Goal: Task Accomplishment & Management: Complete application form

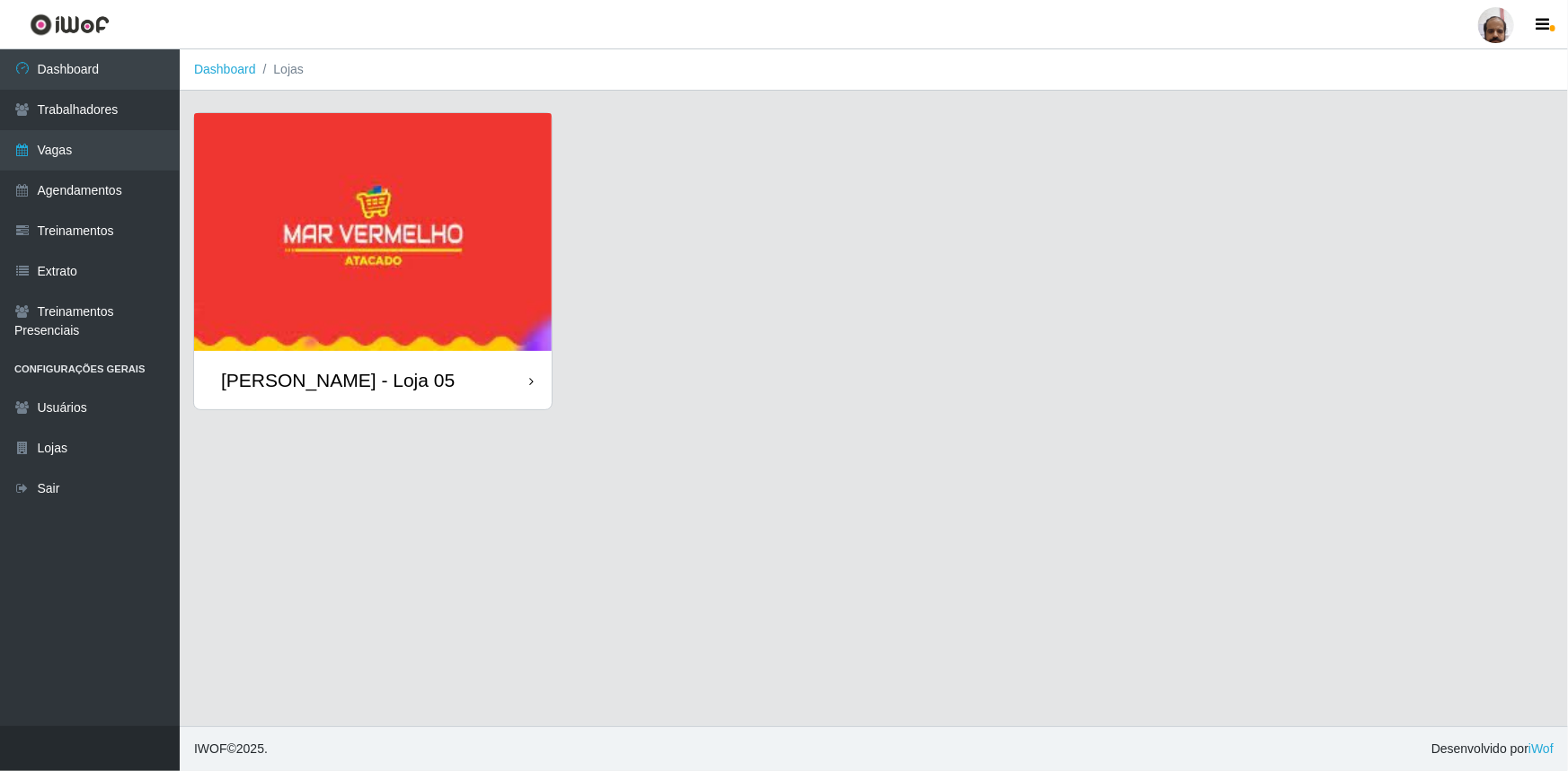
click at [376, 375] on div "[PERSON_NAME] - Loja 05" at bounding box center [338, 380] width 233 height 22
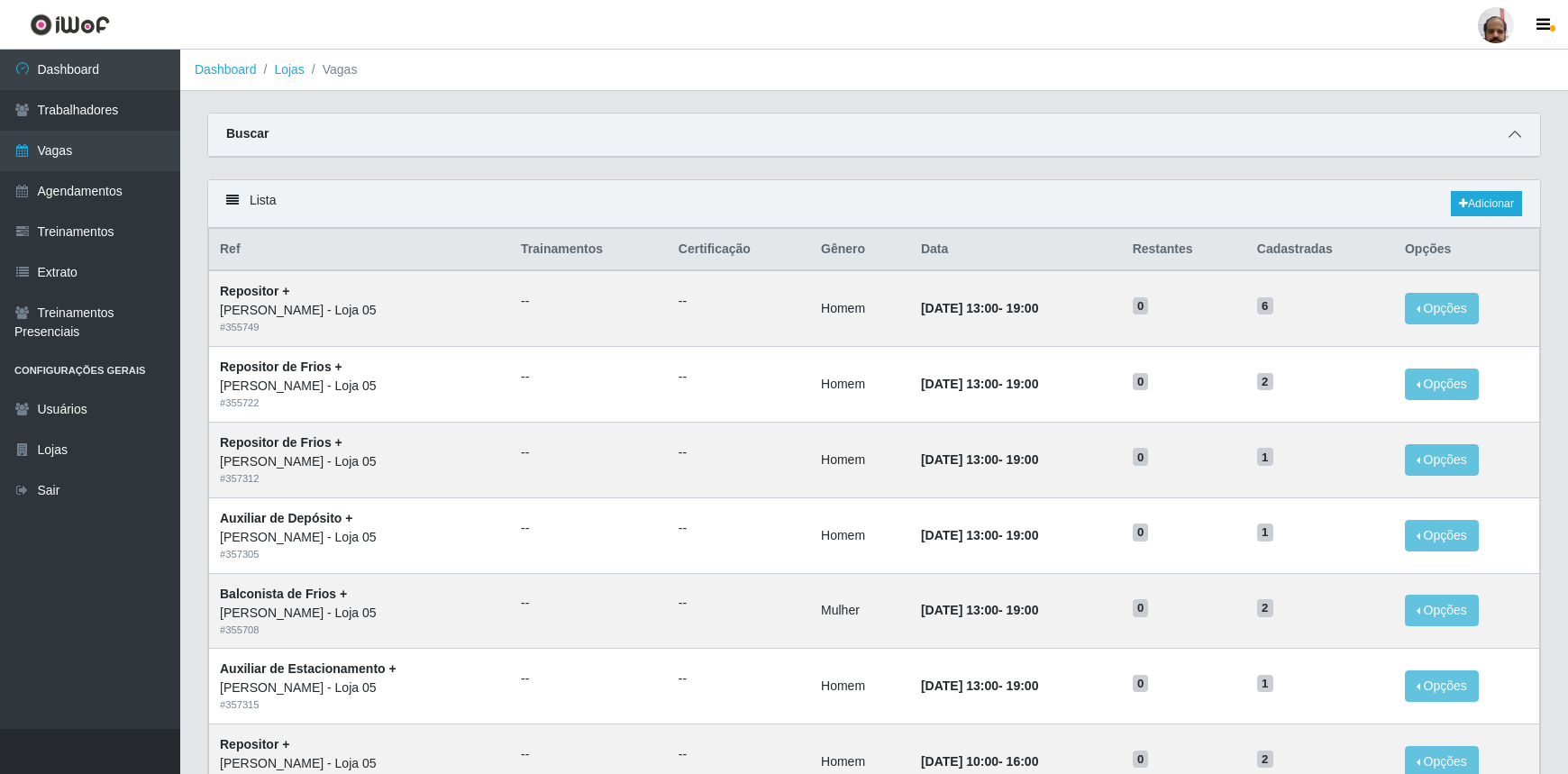
click at [1515, 140] on icon at bounding box center [1515, 135] width 13 height 13
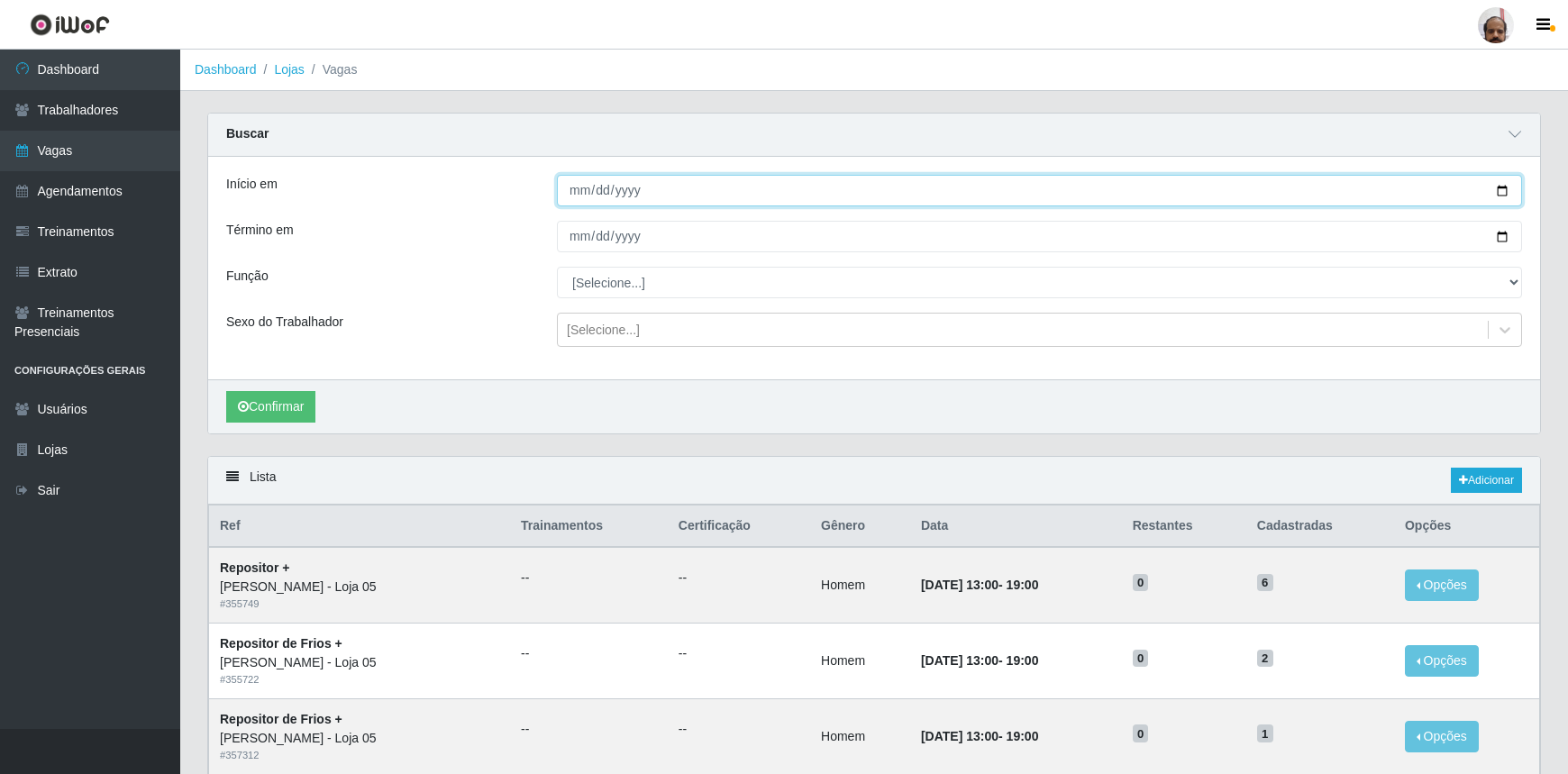
click at [1502, 191] on input "Início em" at bounding box center [1039, 190] width 965 height 32
type input "[DATE]"
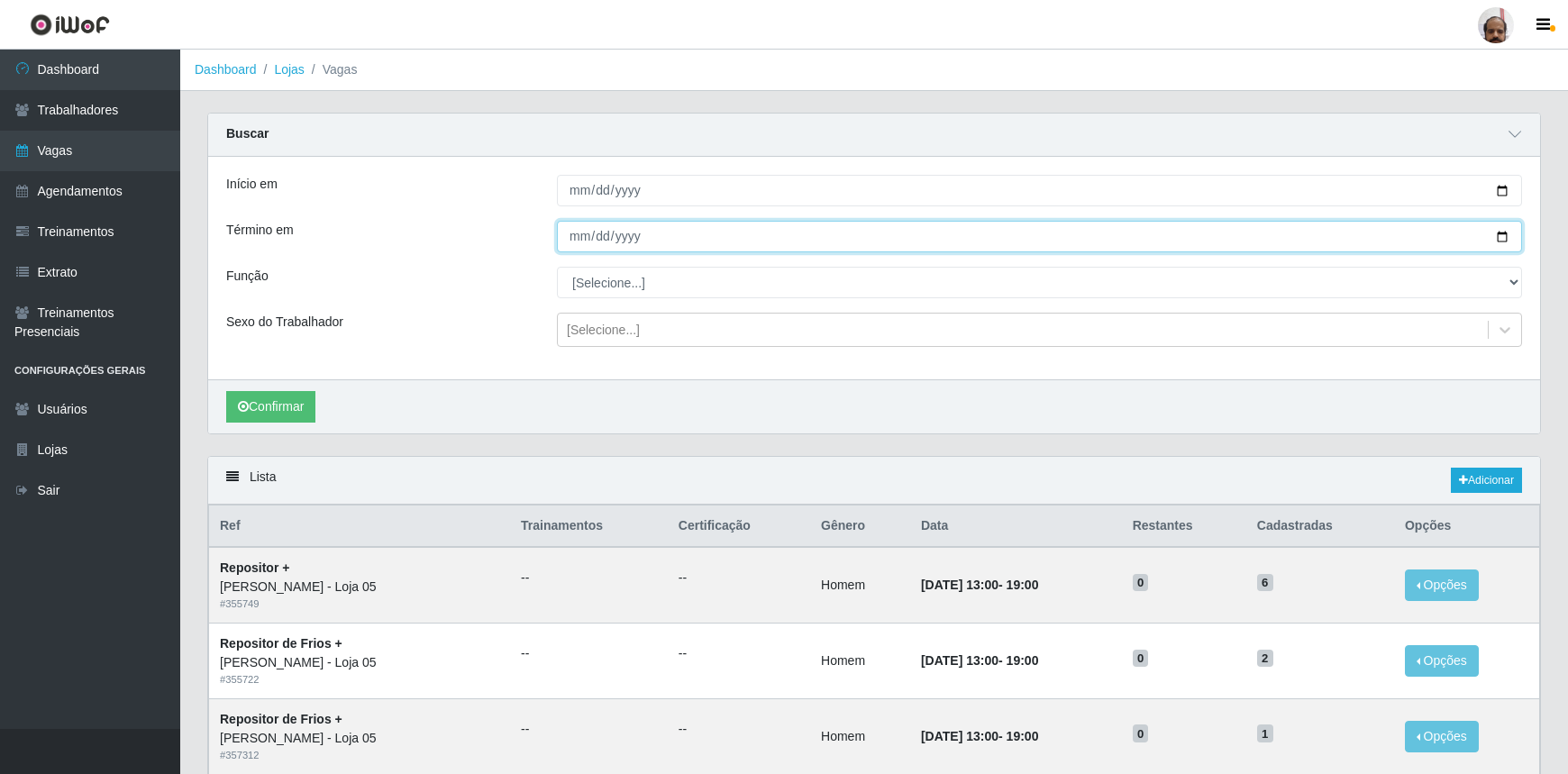
click at [1503, 233] on input "Término em" at bounding box center [1039, 237] width 965 height 32
type input "[DATE]"
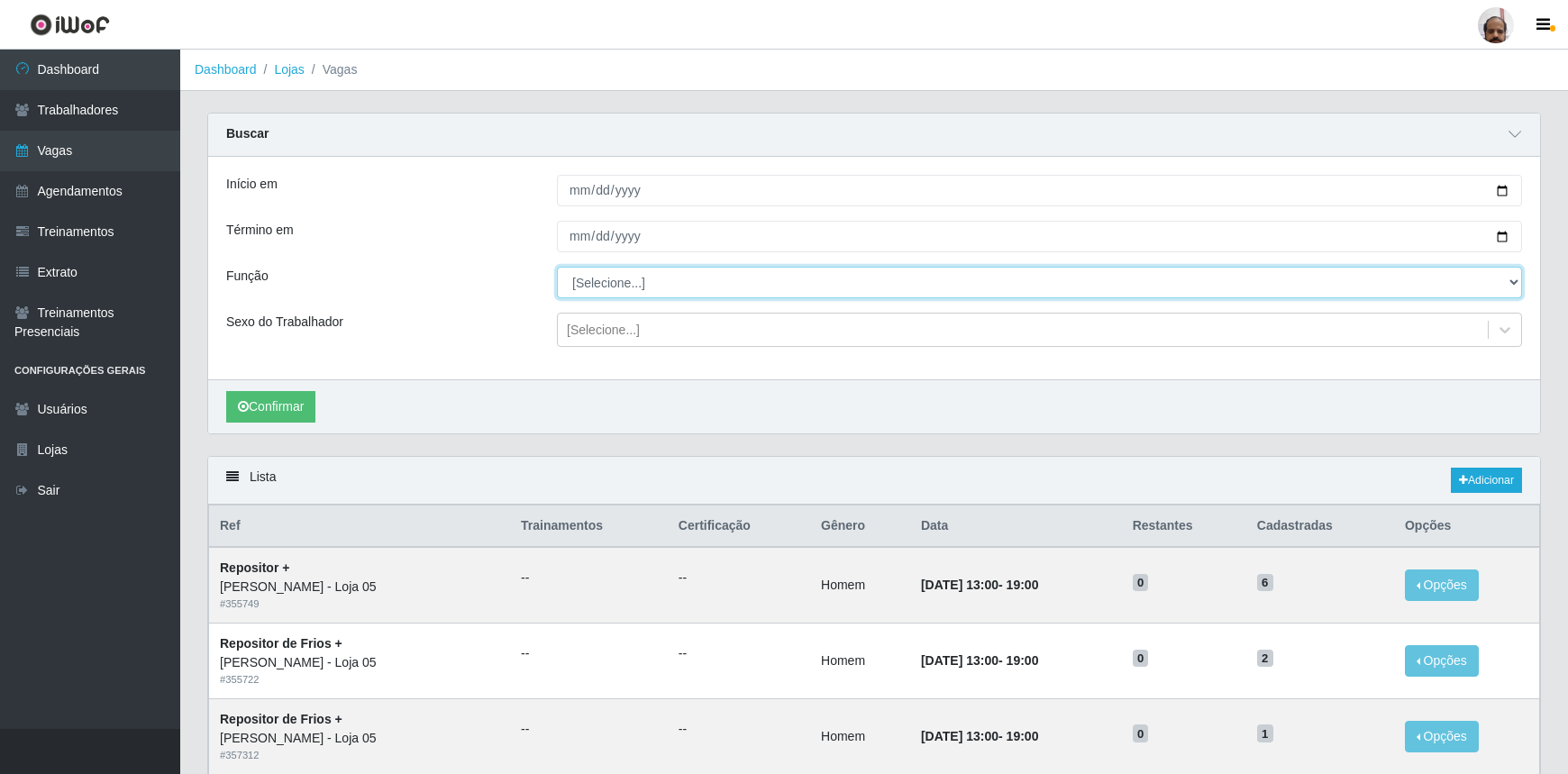
click at [595, 280] on select "[Selecione...] ASG ASG + ASG ++ Auxiliar de Depósito Auxiliar de Depósito + Aux…" at bounding box center [1039, 282] width 965 height 32
select select "22"
click at [557, 267] on select "[Selecione...] ASG ASG + ASG ++ Auxiliar de Depósito Auxiliar de Depósito + Aux…" at bounding box center [1039, 282] width 965 height 32
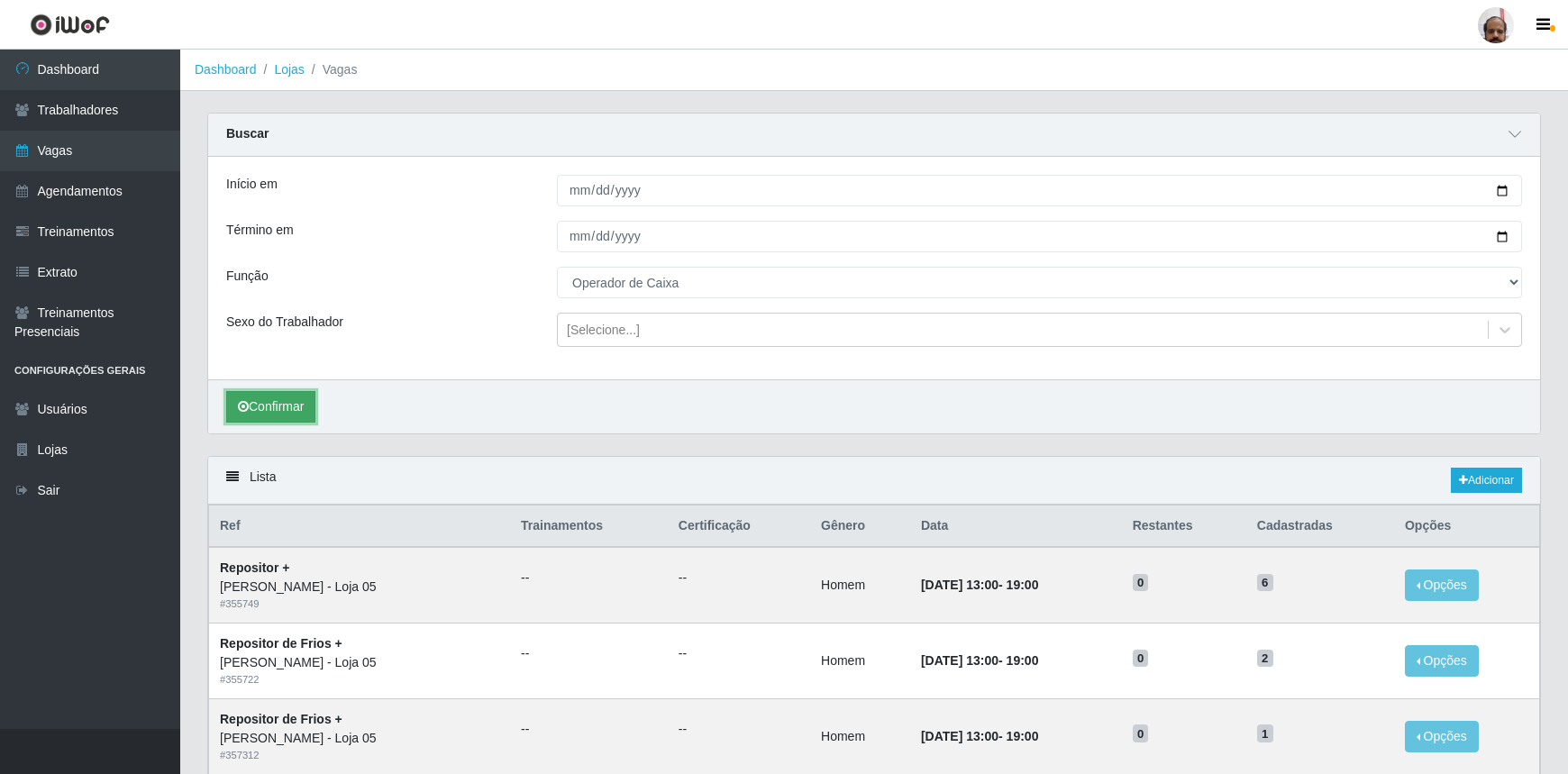
click at [289, 412] on button "Confirmar" at bounding box center [271, 407] width 89 height 32
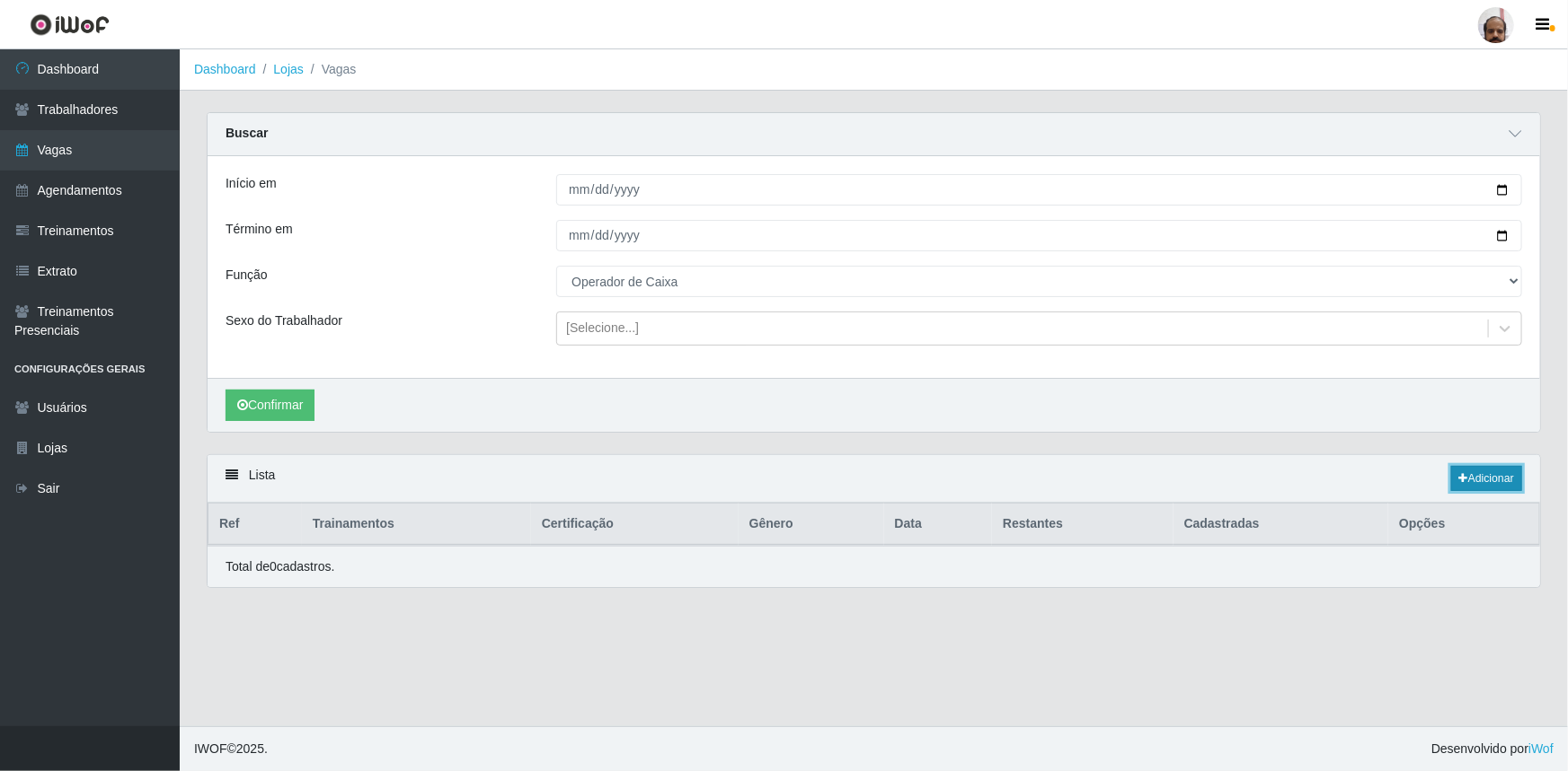
click at [1476, 484] on link "Adicionar" at bounding box center [1486, 479] width 71 height 25
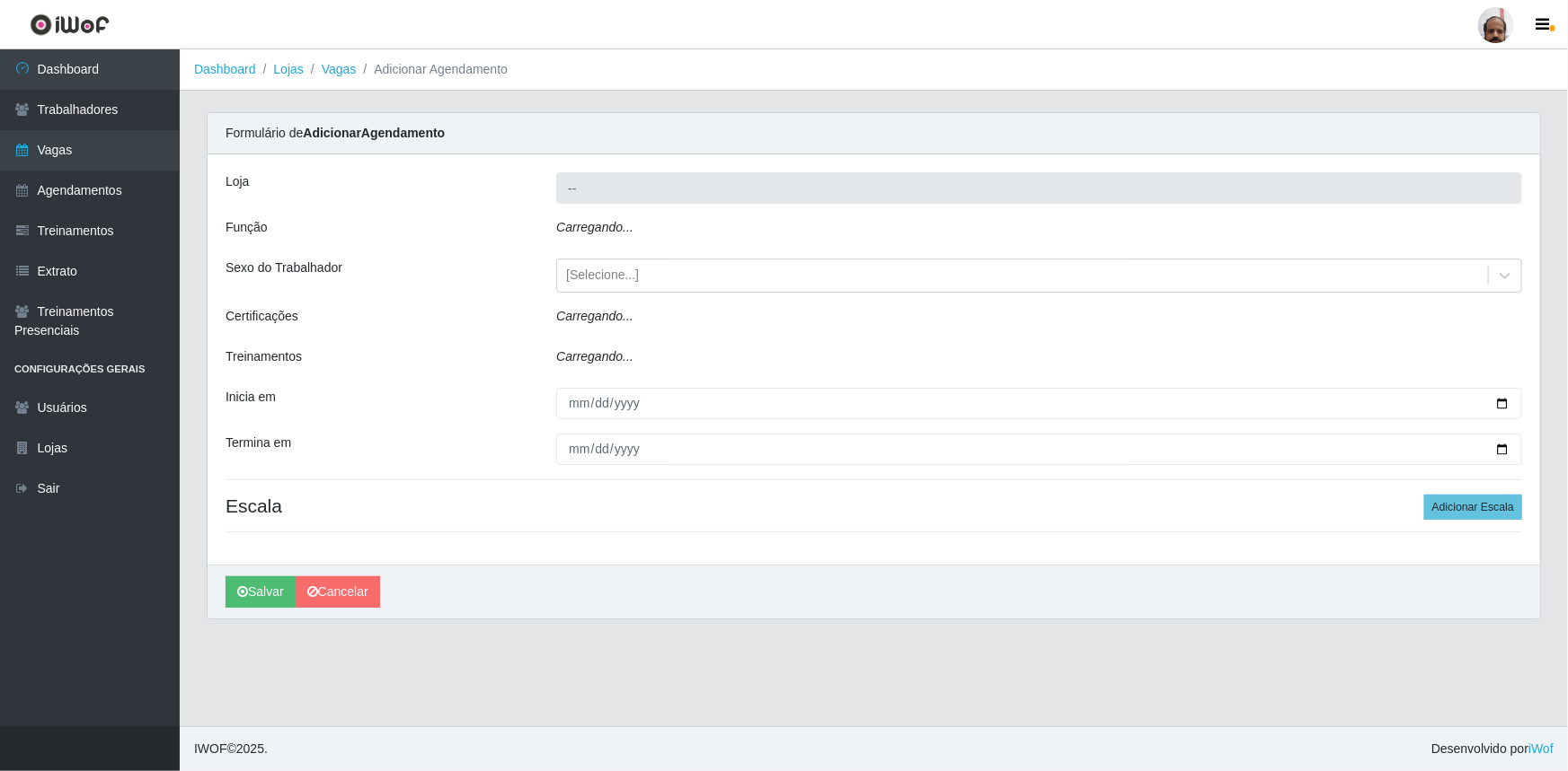
type input "[PERSON_NAME] - Loja 05"
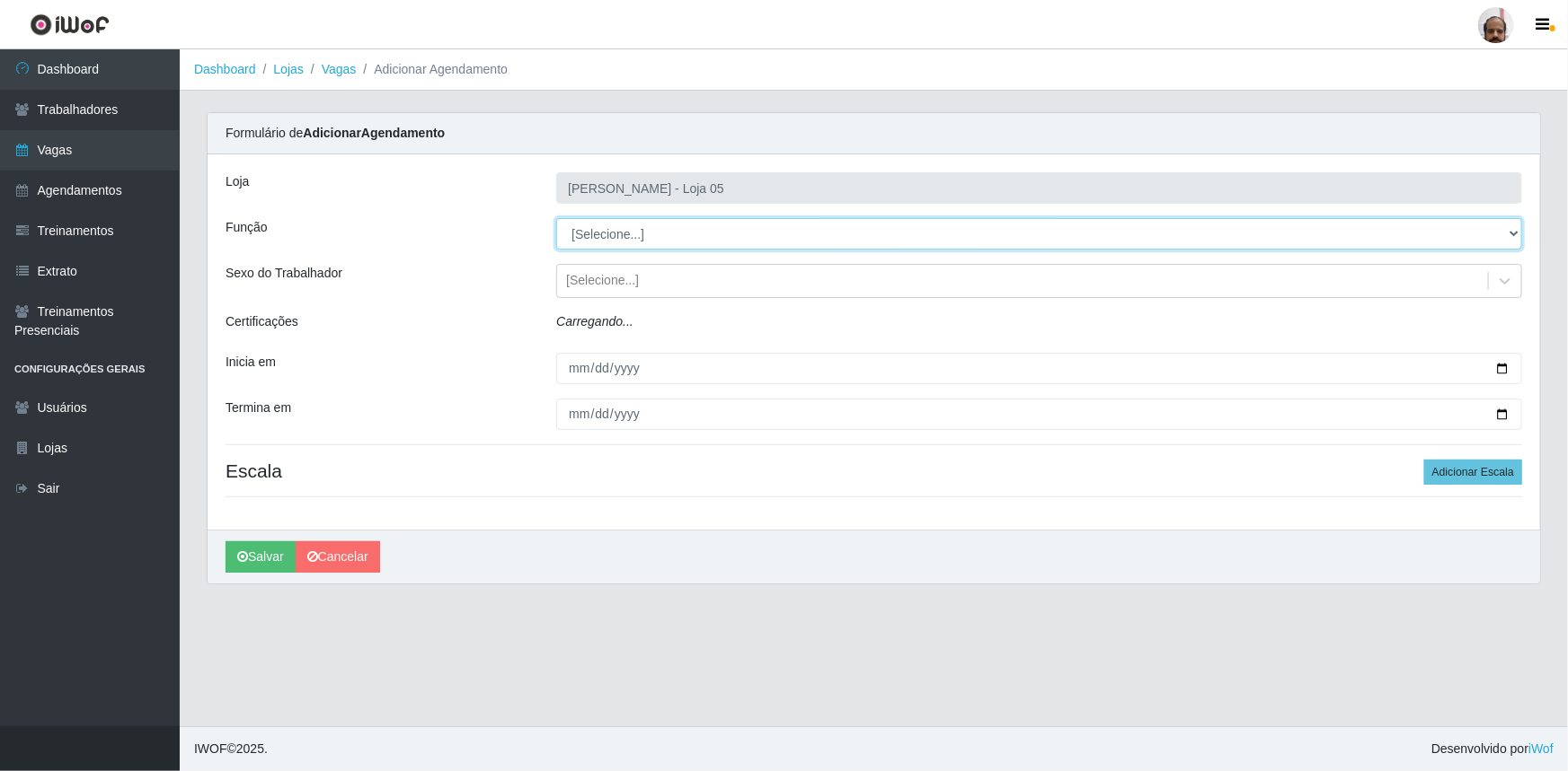
click at [683, 227] on select "[Selecione...] ASG ASG + ASG ++ Auxiliar de Depósito Auxiliar de Depósito + Aux…" at bounding box center [1039, 234] width 966 height 31
select select "22"
click at [557, 218] on select "[Selecione...] ASG ASG + ASG ++ Auxiliar de Depósito Auxiliar de Depósito + Aux…" at bounding box center [1039, 234] width 966 height 31
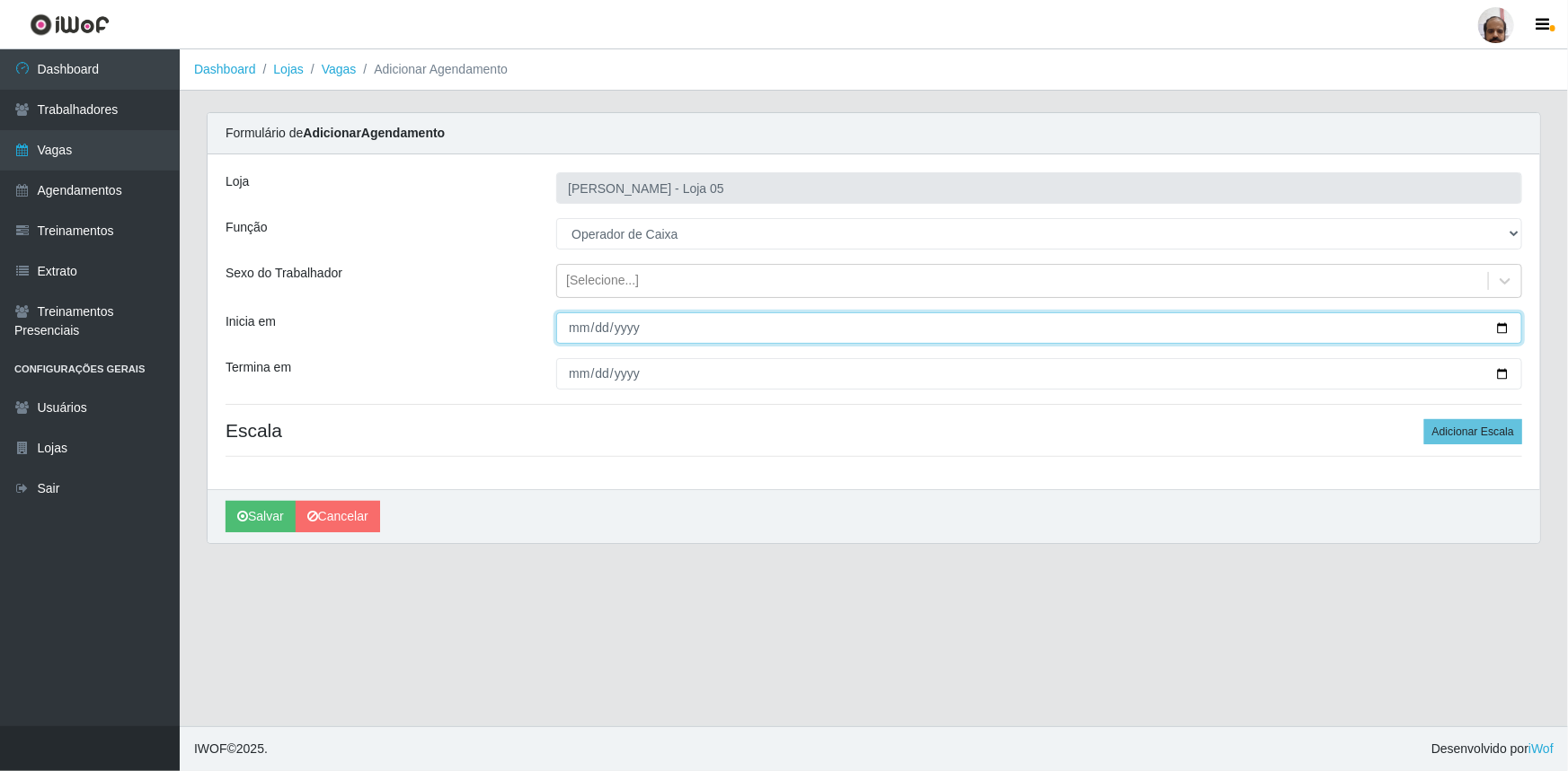
click at [1504, 327] on input "Inicia em" at bounding box center [1039, 329] width 966 height 31
type input "[DATE]"
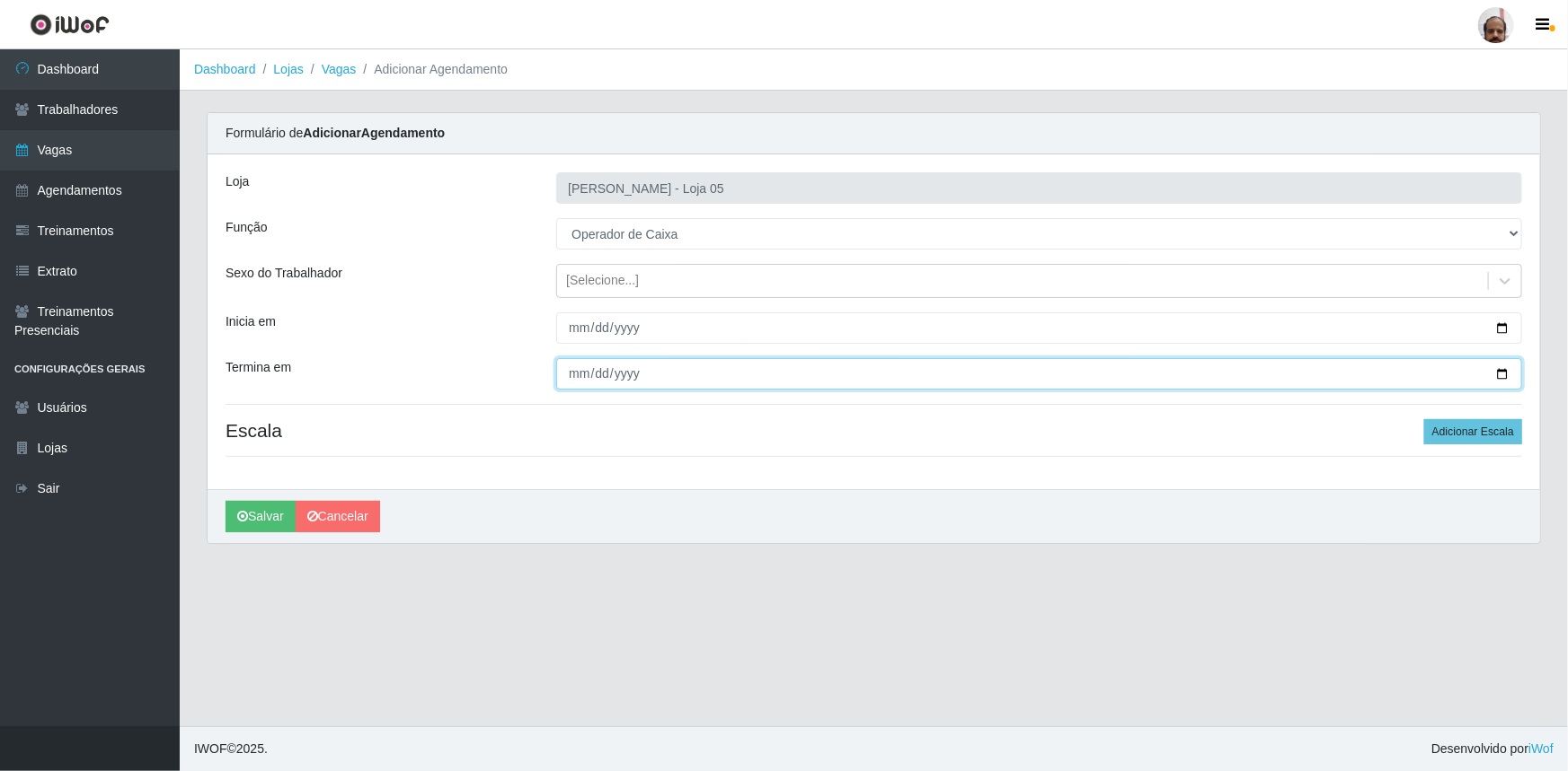
click at [1501, 369] on input "Termina em" at bounding box center [1039, 374] width 966 height 31
type input "[DATE]"
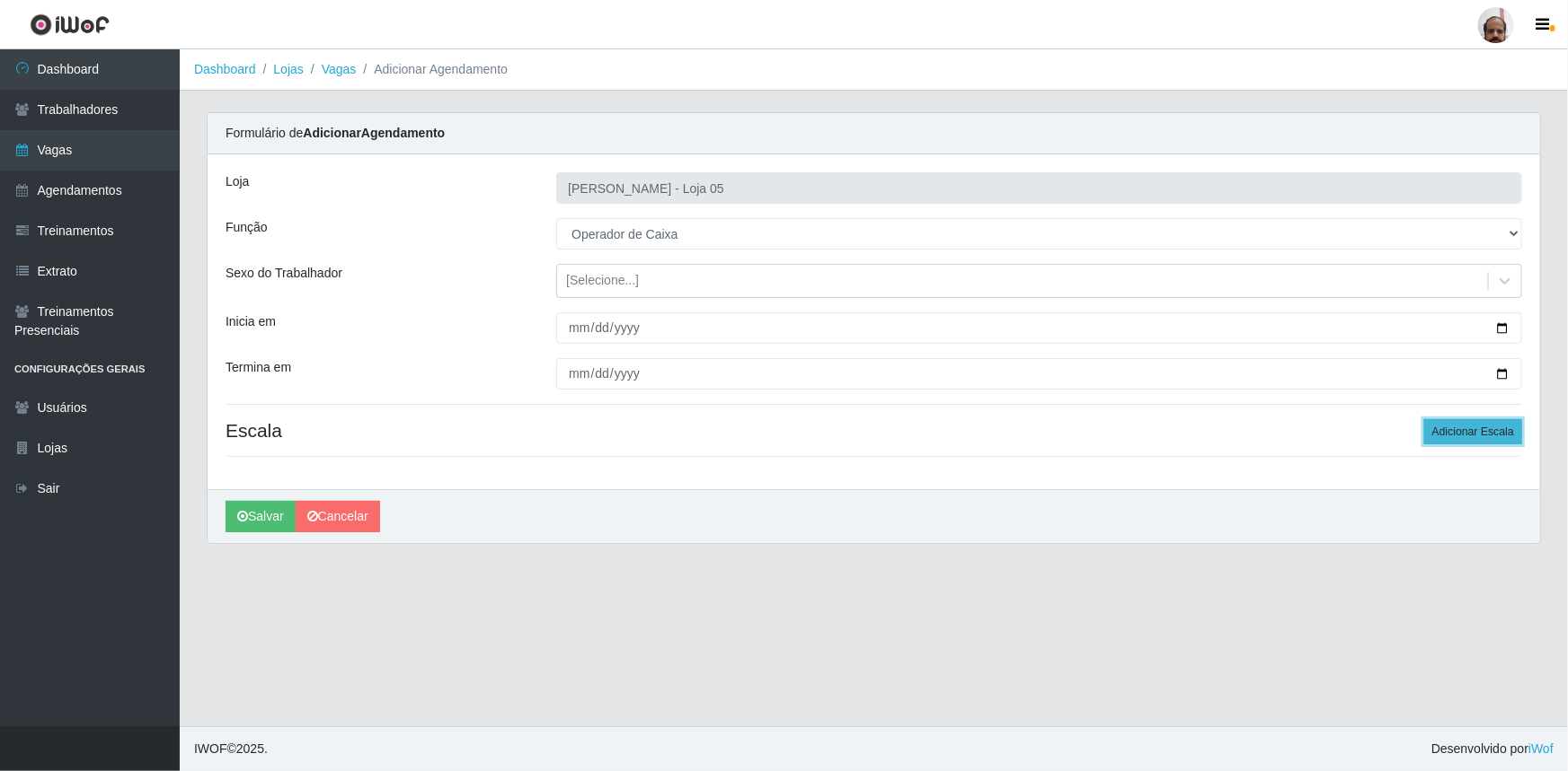
click at [1451, 428] on button "Adicionar Escala" at bounding box center [1474, 431] width 98 height 25
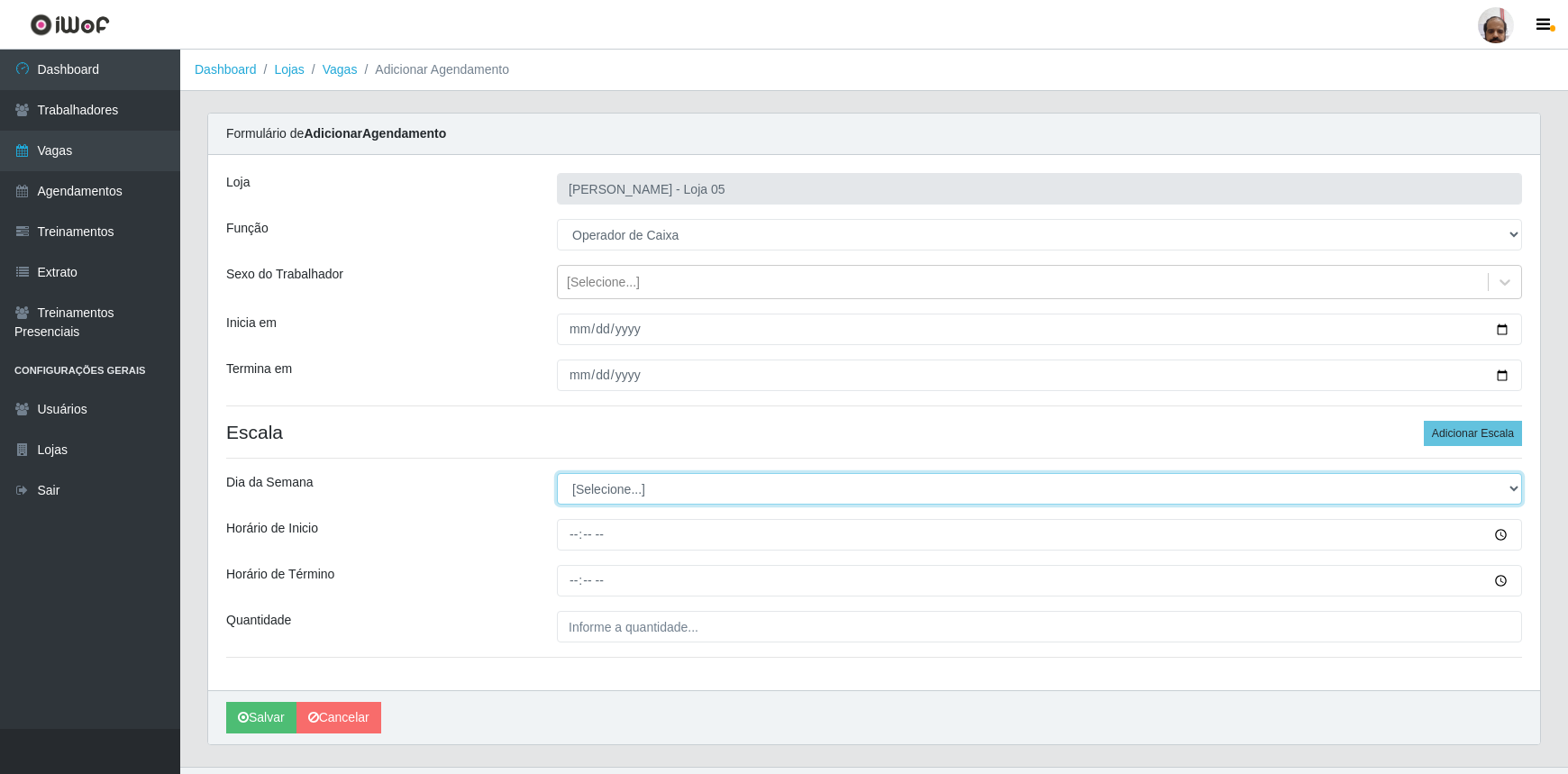
click at [650, 497] on select "[Selecione...] Segunda Terça Quarta Quinta Sexta Sábado Domingo" at bounding box center [1039, 489] width 965 height 32
select select "2"
click at [557, 473] on select "[Selecione...] Segunda Terça Quarta Quinta Sexta Sábado Domingo" at bounding box center [1039, 489] width 965 height 32
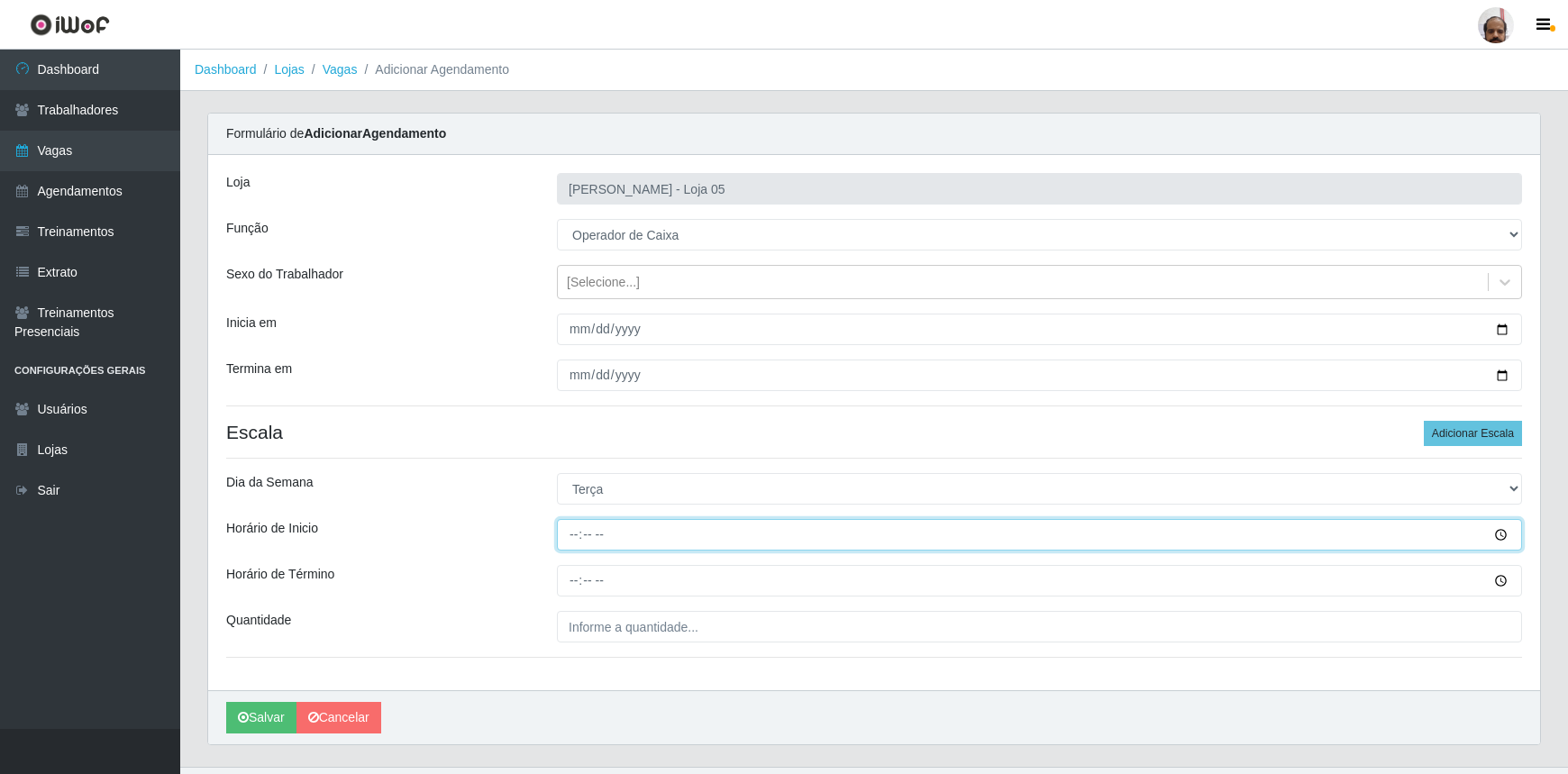
click at [570, 531] on input "Horário de Inicio" at bounding box center [1039, 535] width 965 height 32
type input "09:20"
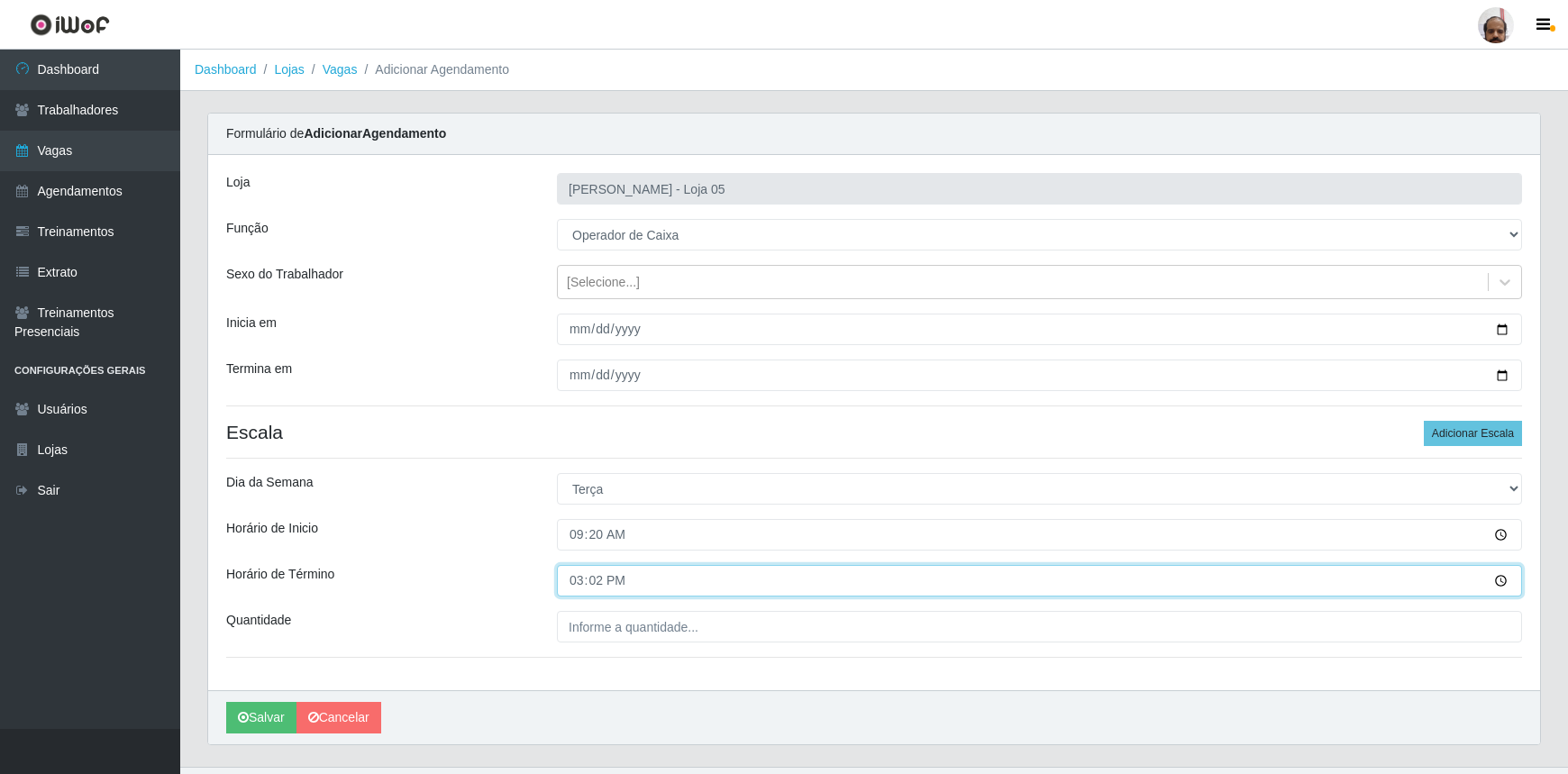
type input "15:20"
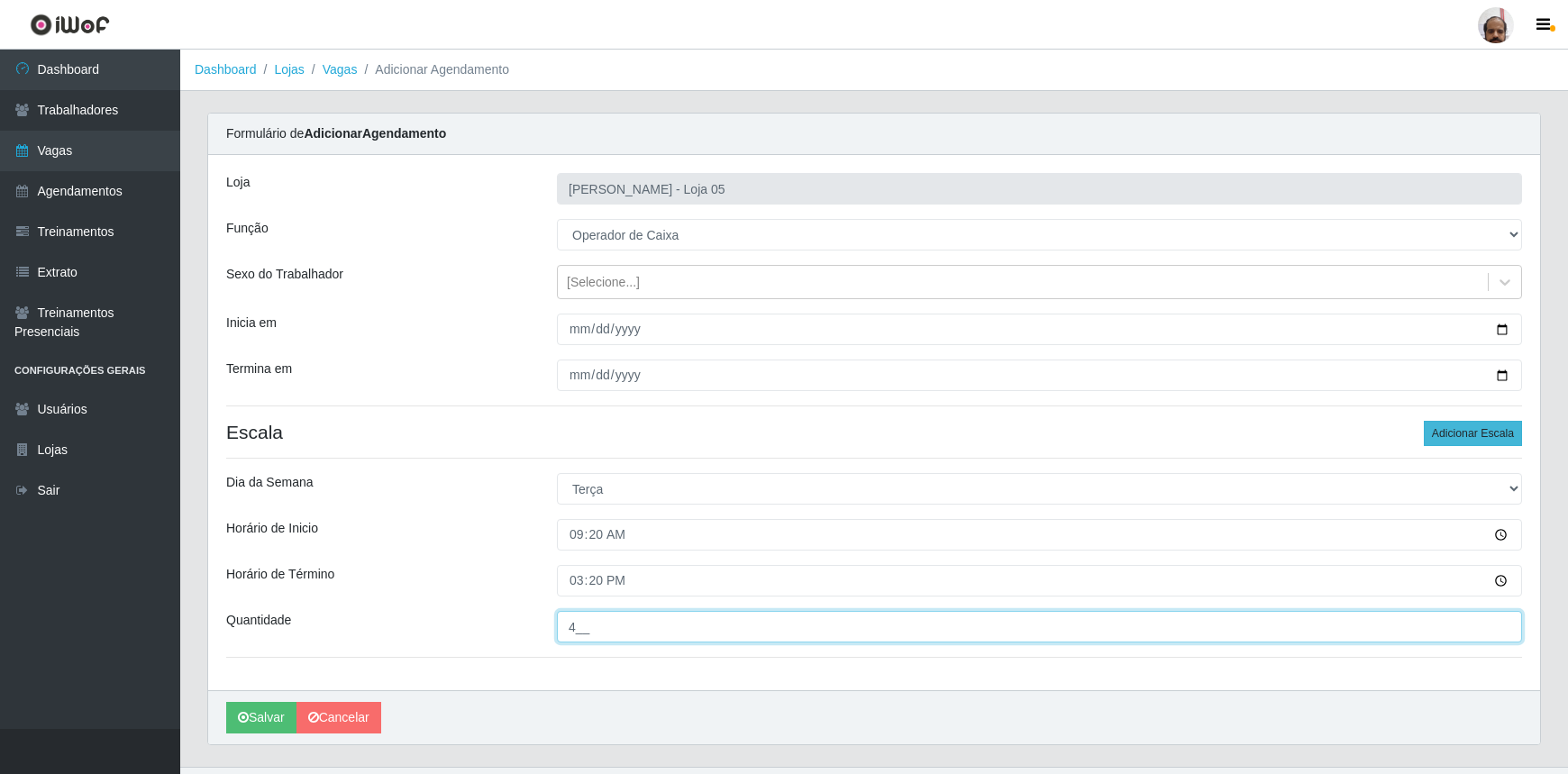
type input "4__"
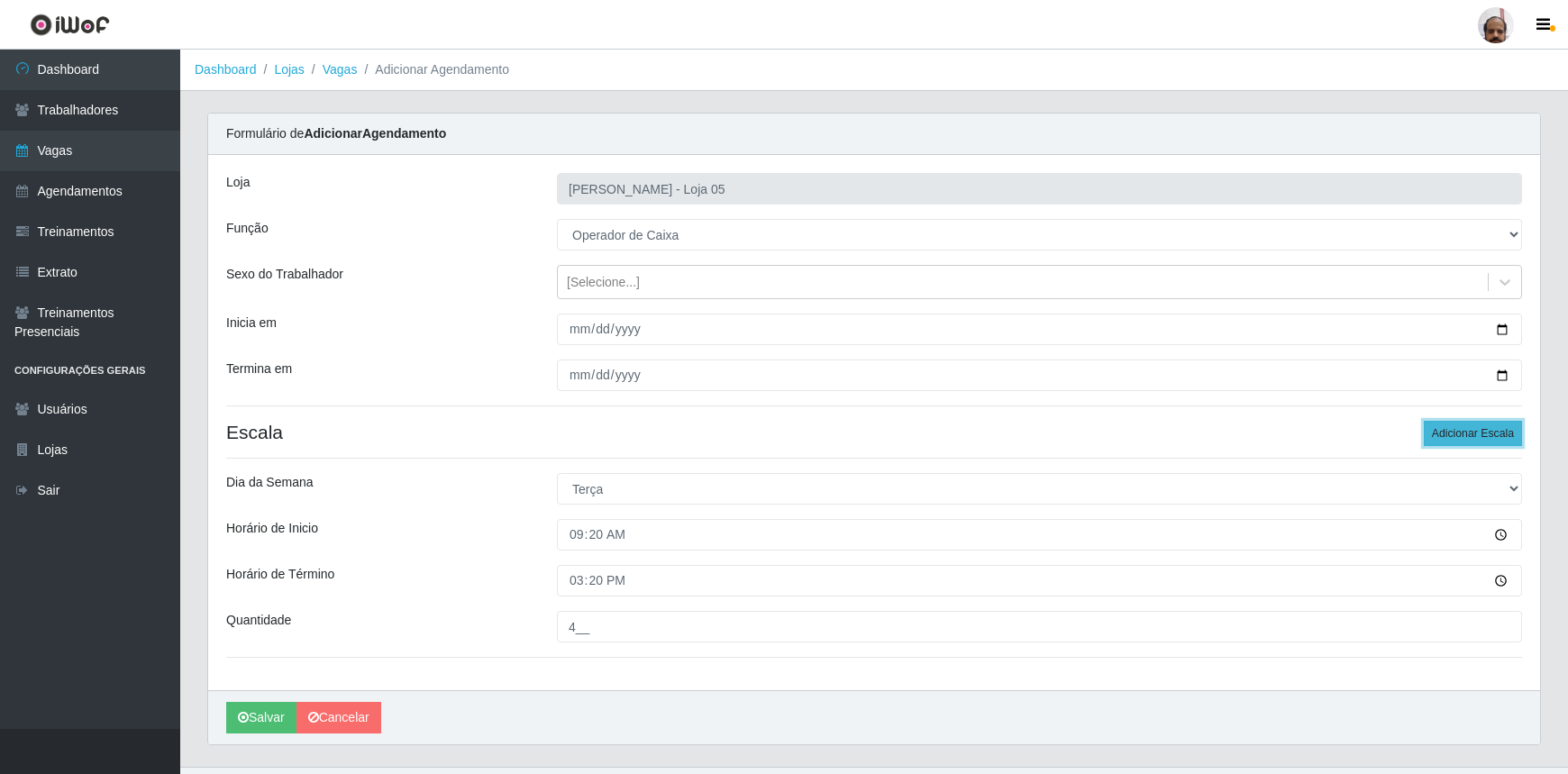
click at [1450, 441] on button "Adicionar Escala" at bounding box center [1473, 433] width 98 height 25
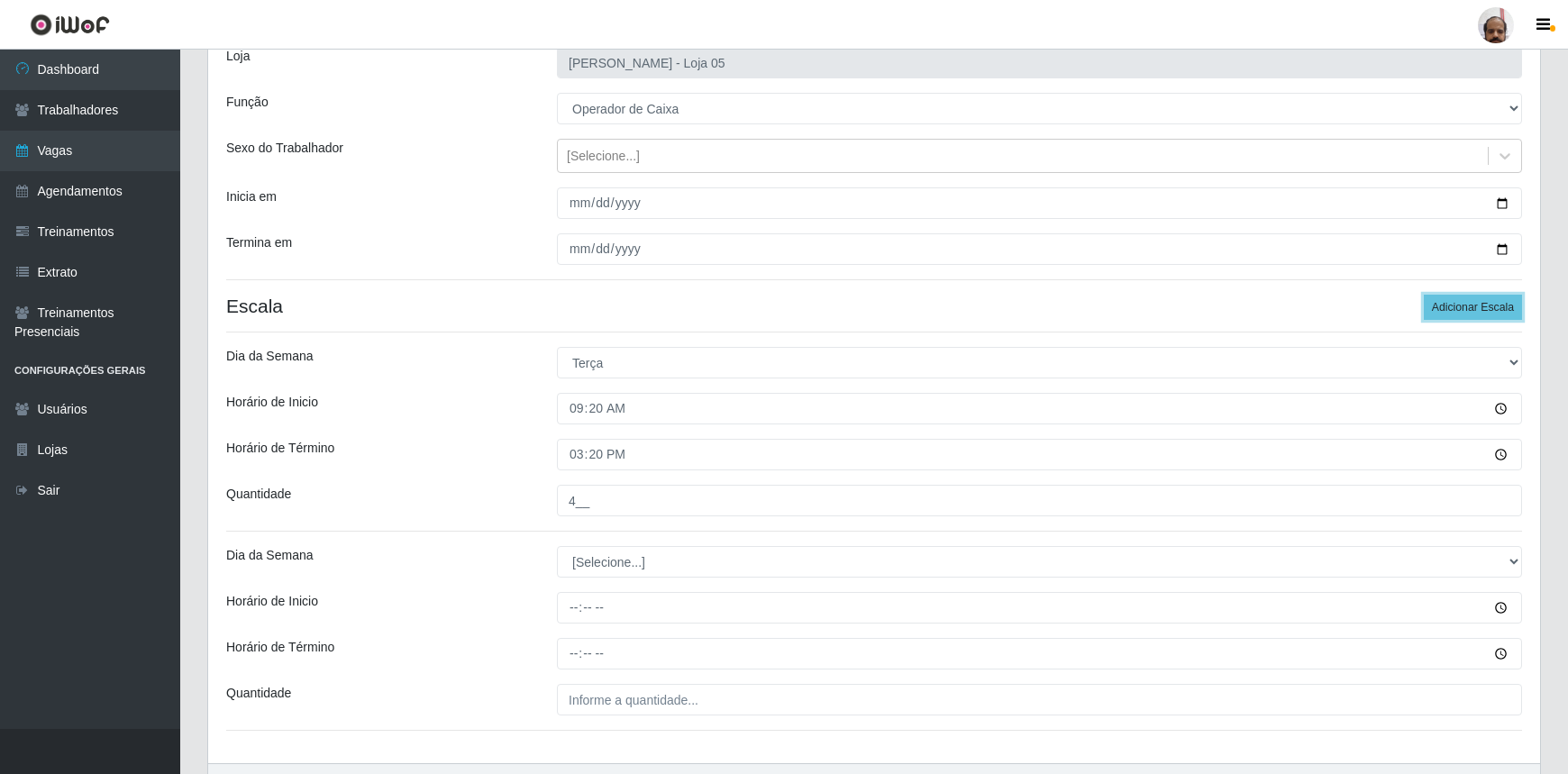
scroll to position [235, 0]
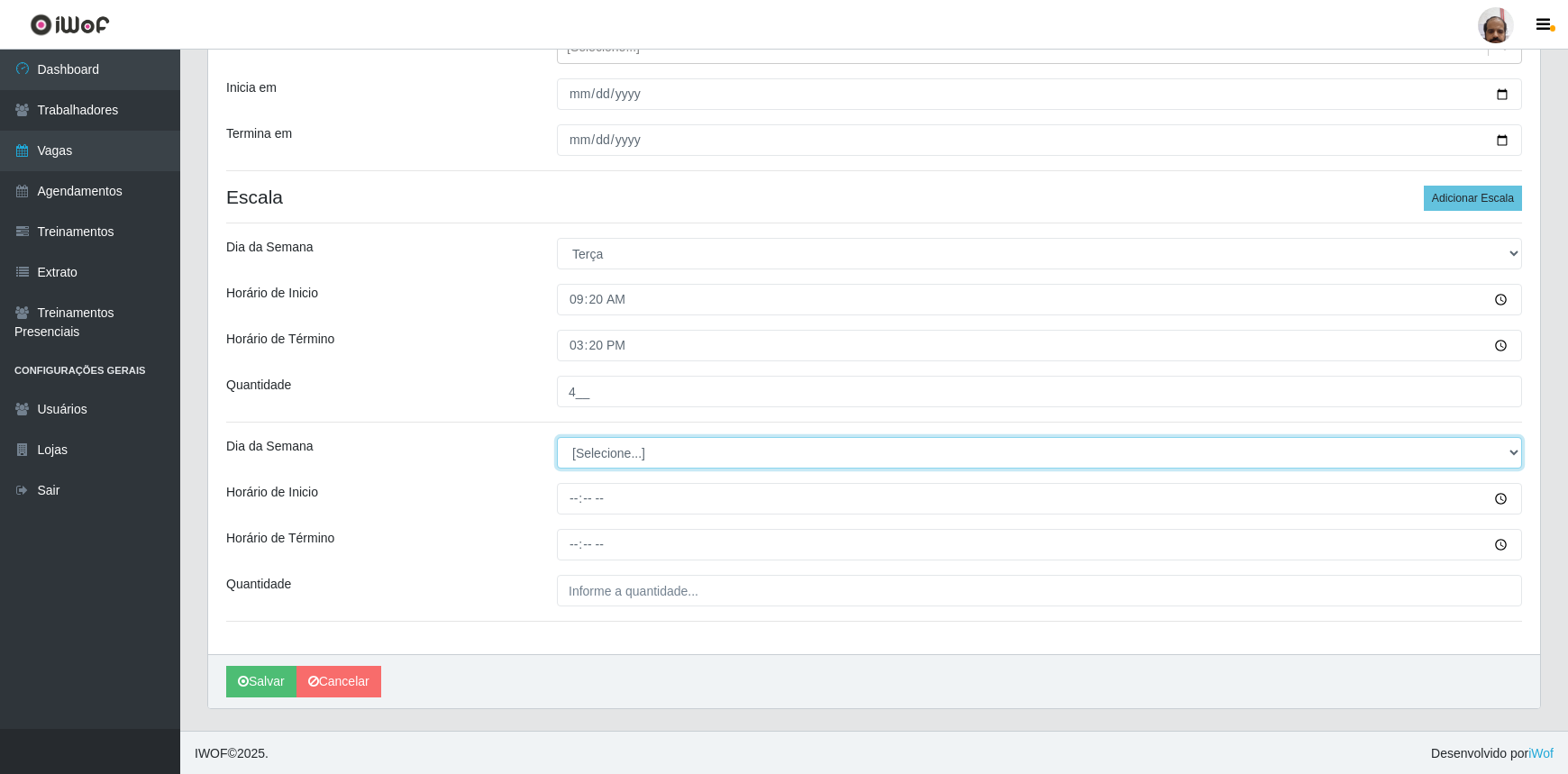
click at [616, 453] on select "[Selecione...] Segunda Terça Quarta Quinta Sexta Sábado Domingo" at bounding box center [1039, 453] width 965 height 32
select select "2"
click at [557, 438] on select "[Selecione...] Segunda Terça Quarta Quinta Sexta Sábado Domingo" at bounding box center [1039, 453] width 965 height 32
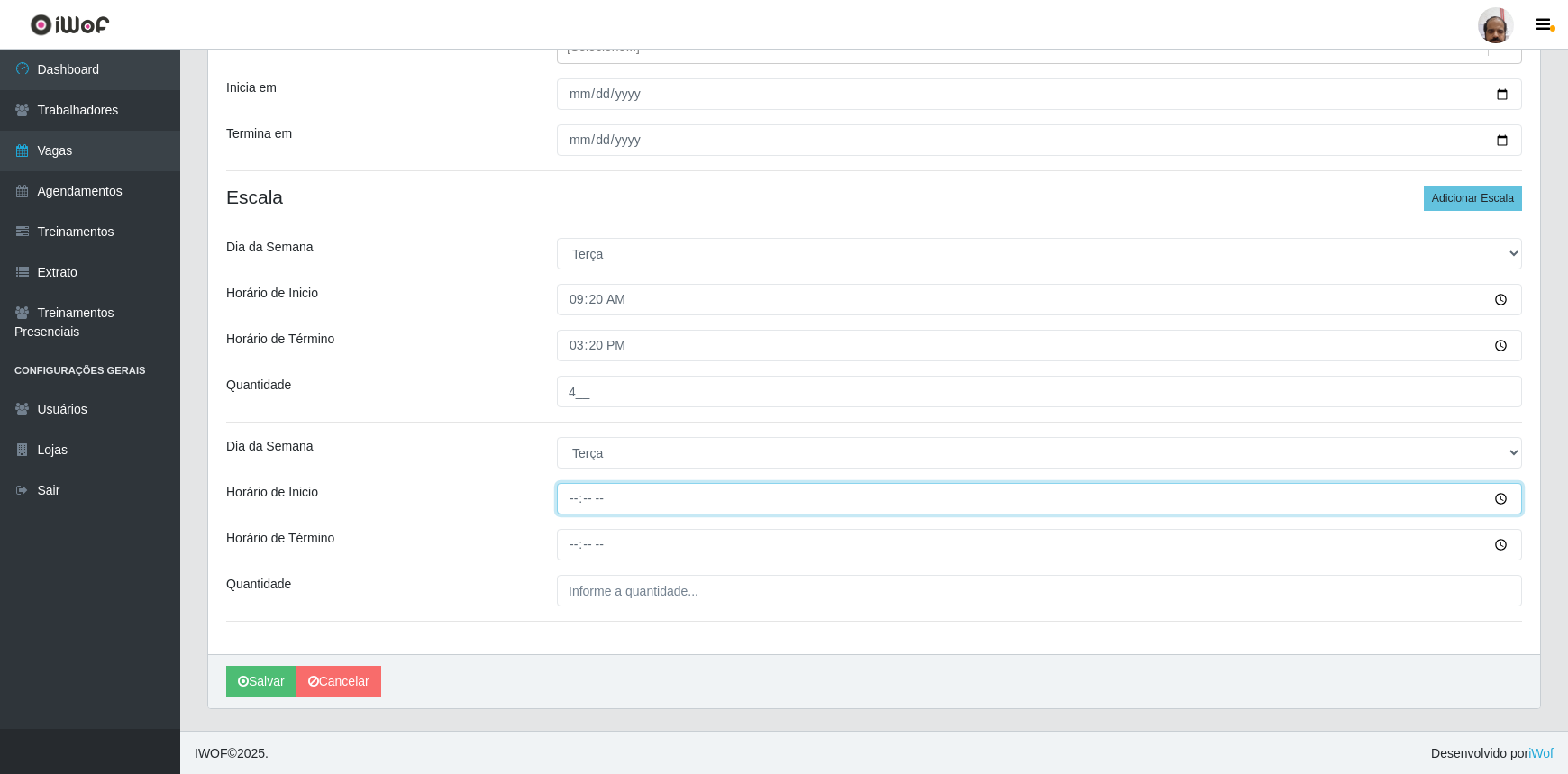
click at [575, 495] on input "Horário de Inicio" at bounding box center [1039, 499] width 965 height 32
type input "16:20"
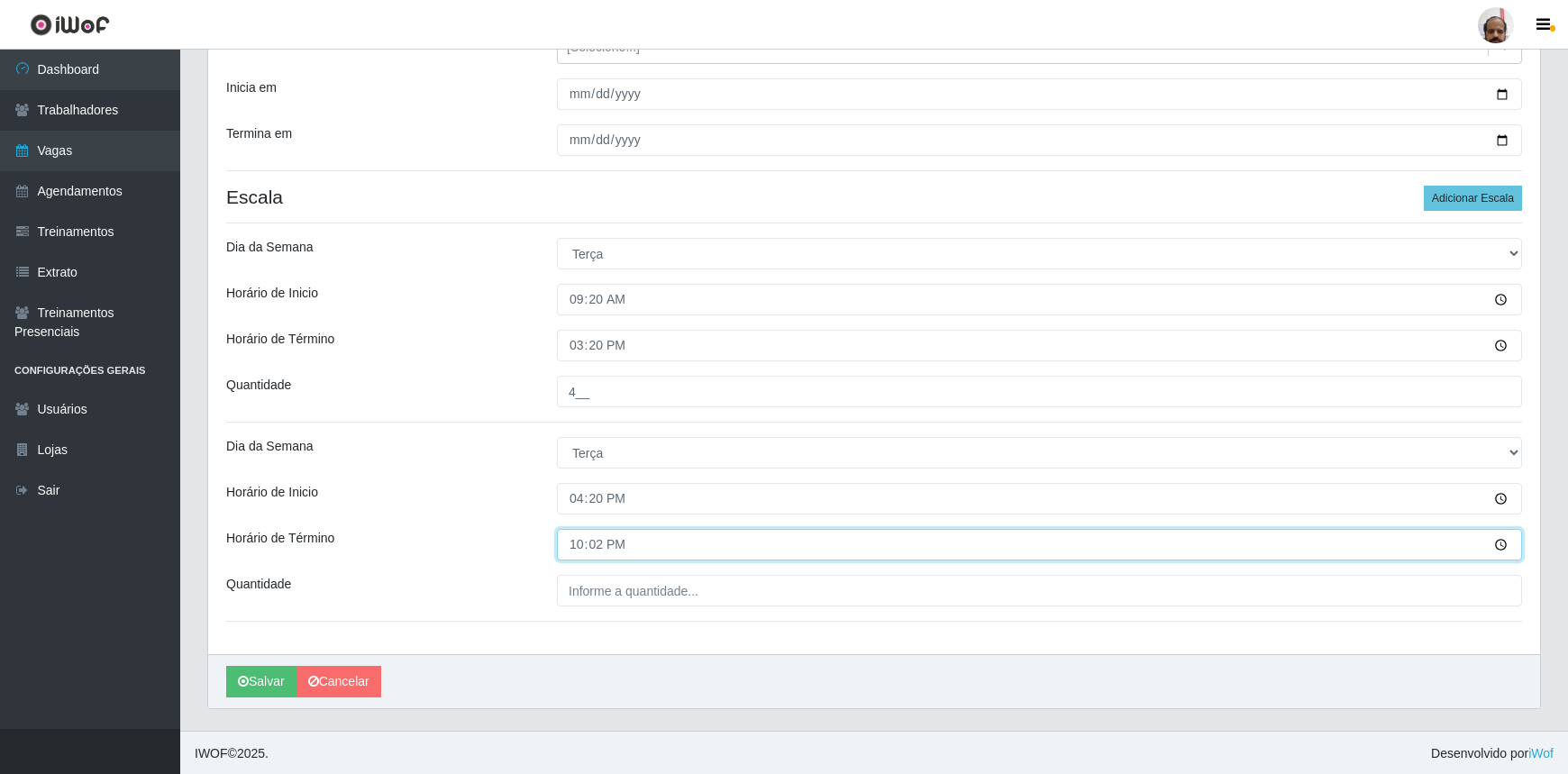
type input "22:20"
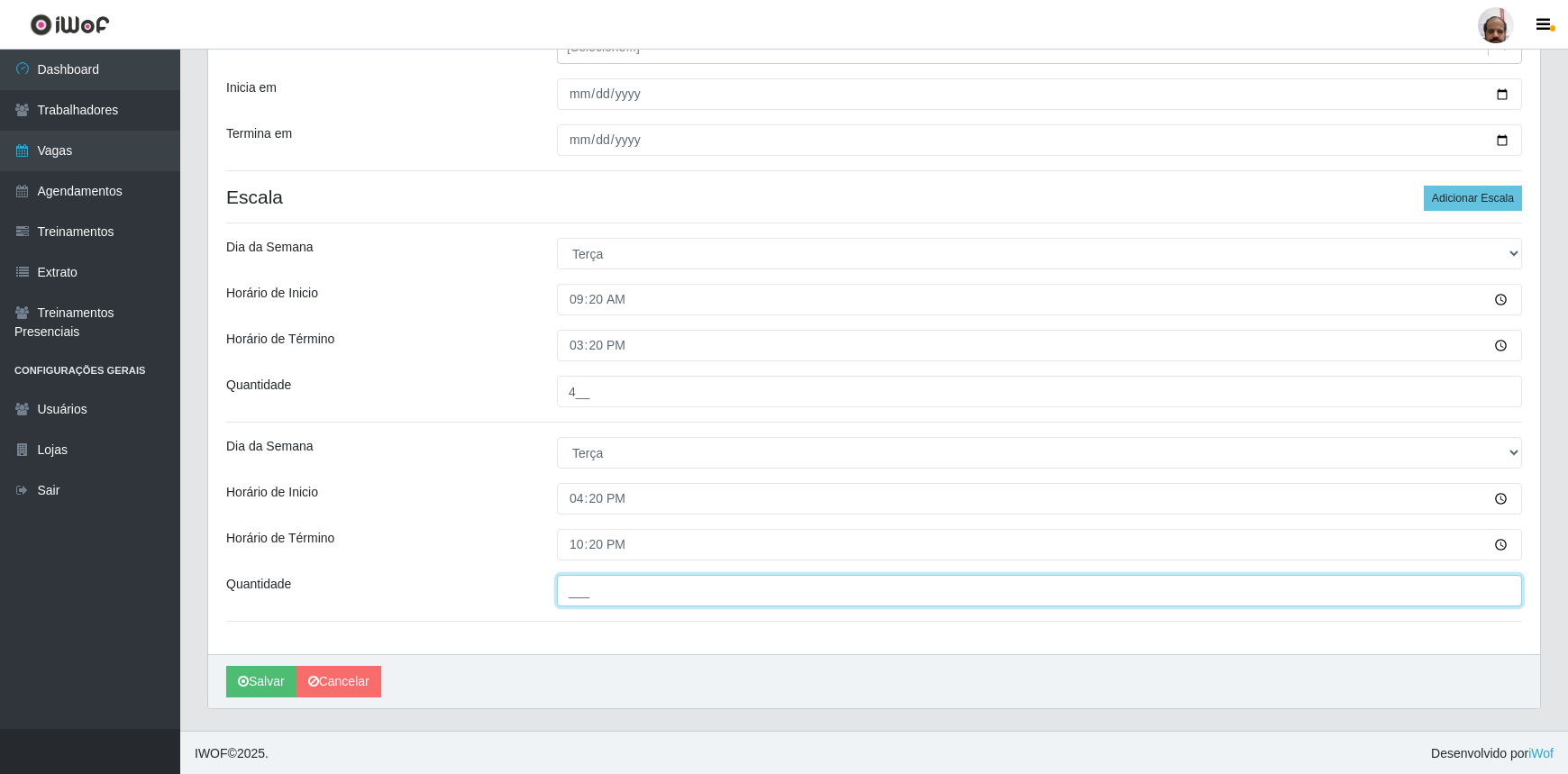
click at [645, 596] on input "___" at bounding box center [1039, 591] width 965 height 32
type input "2__"
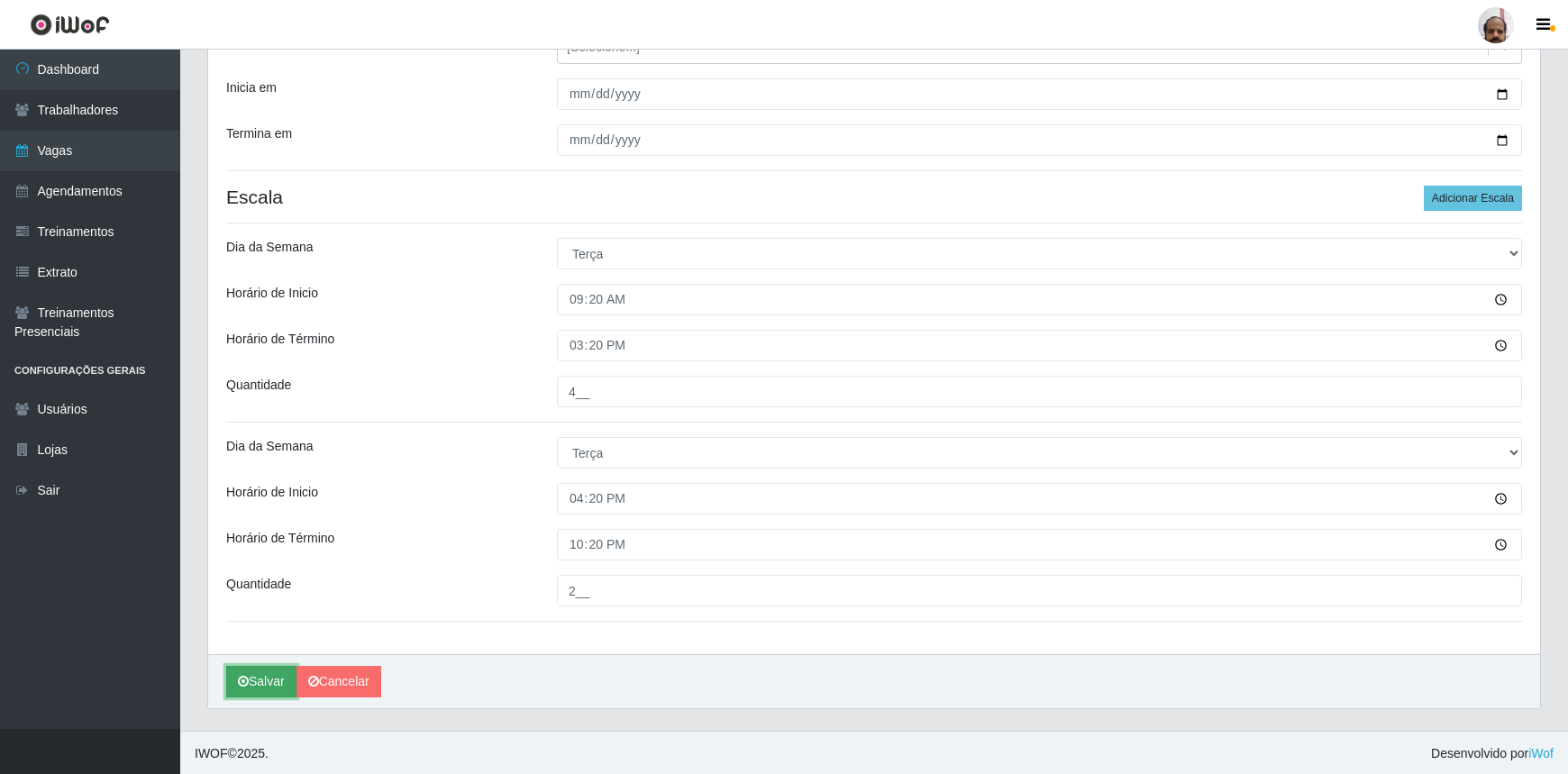
click at [274, 672] on button "Salvar" at bounding box center [262, 682] width 71 height 32
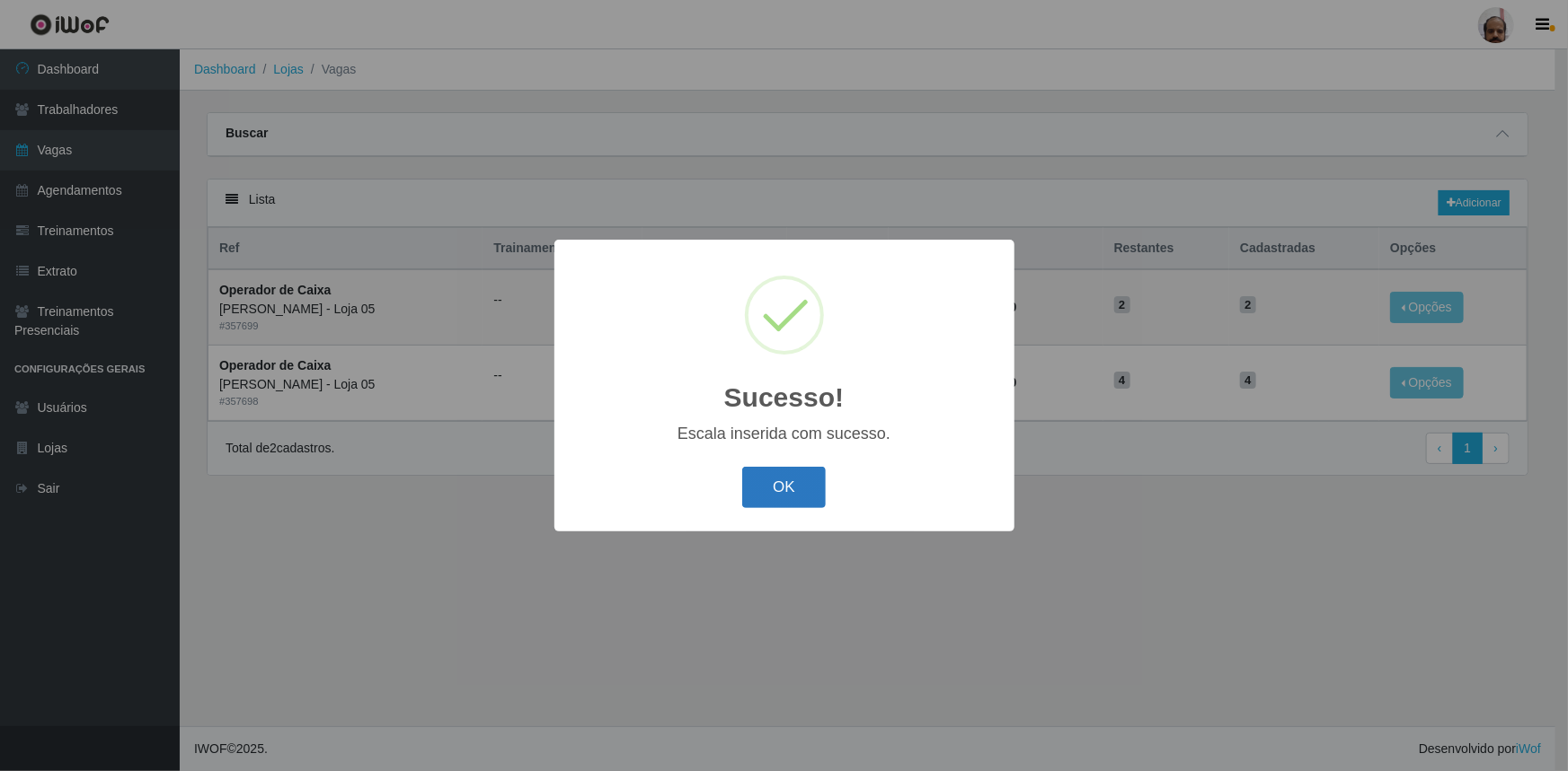
click at [808, 486] on button "OK" at bounding box center [784, 489] width 83 height 43
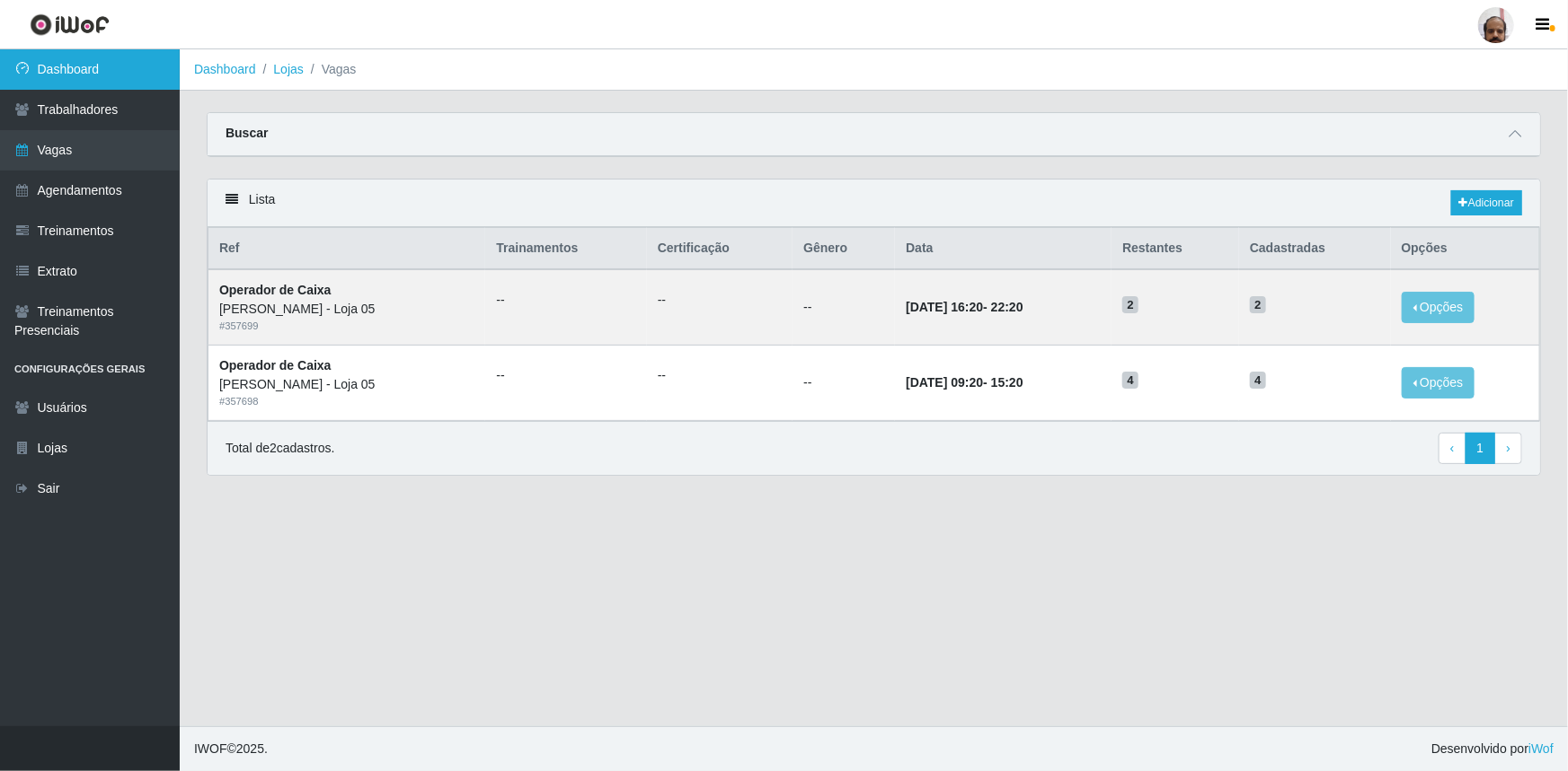
click at [91, 59] on link "Dashboard" at bounding box center [90, 69] width 180 height 41
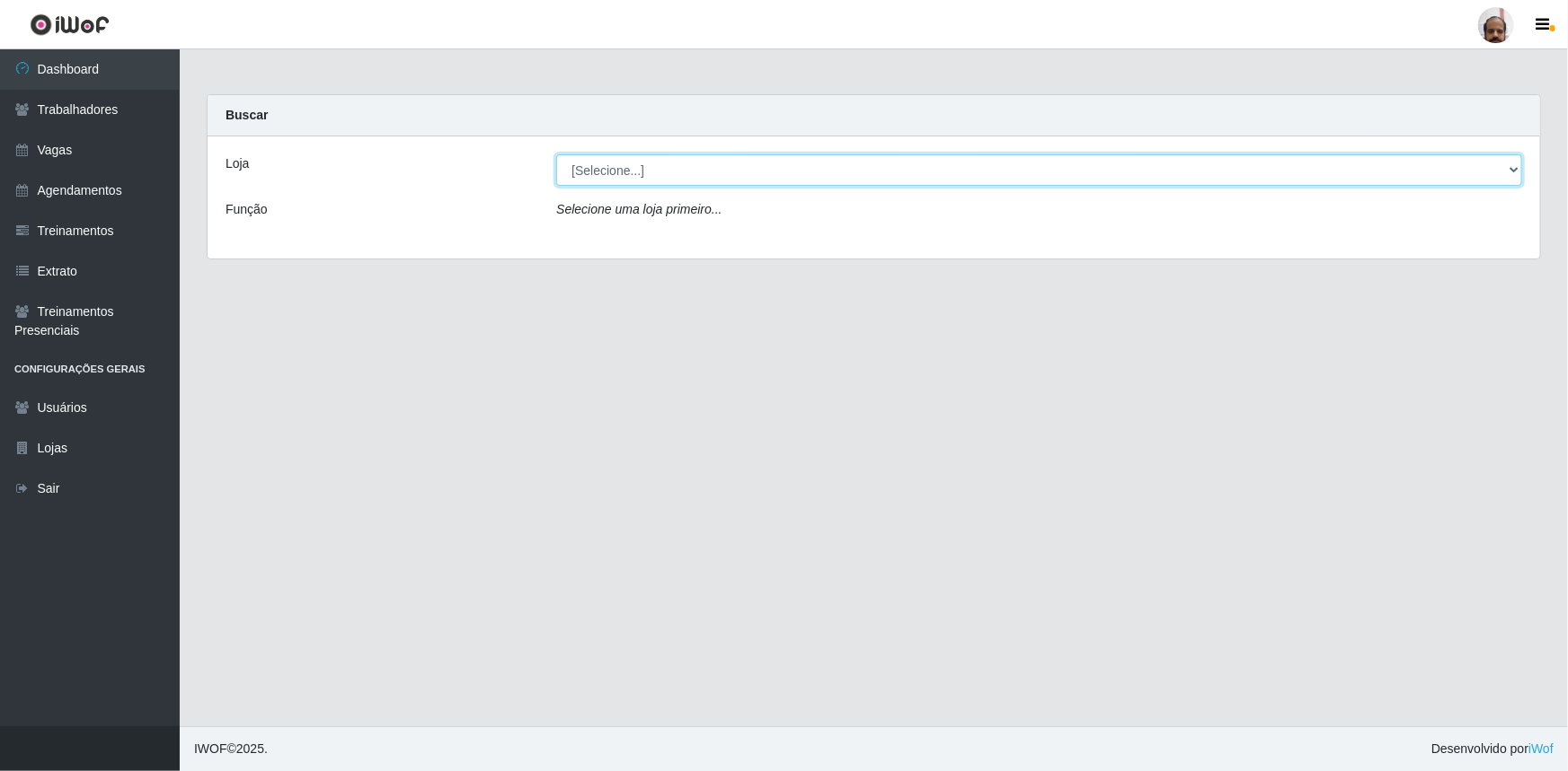
click at [663, 167] on select "[Selecione...] Mar Vermelho - Loja 05" at bounding box center [1039, 170] width 966 height 31
select select "252"
click at [557, 155] on select "[Selecione...] Mar Vermelho - Loja 05" at bounding box center [1039, 170] width 966 height 31
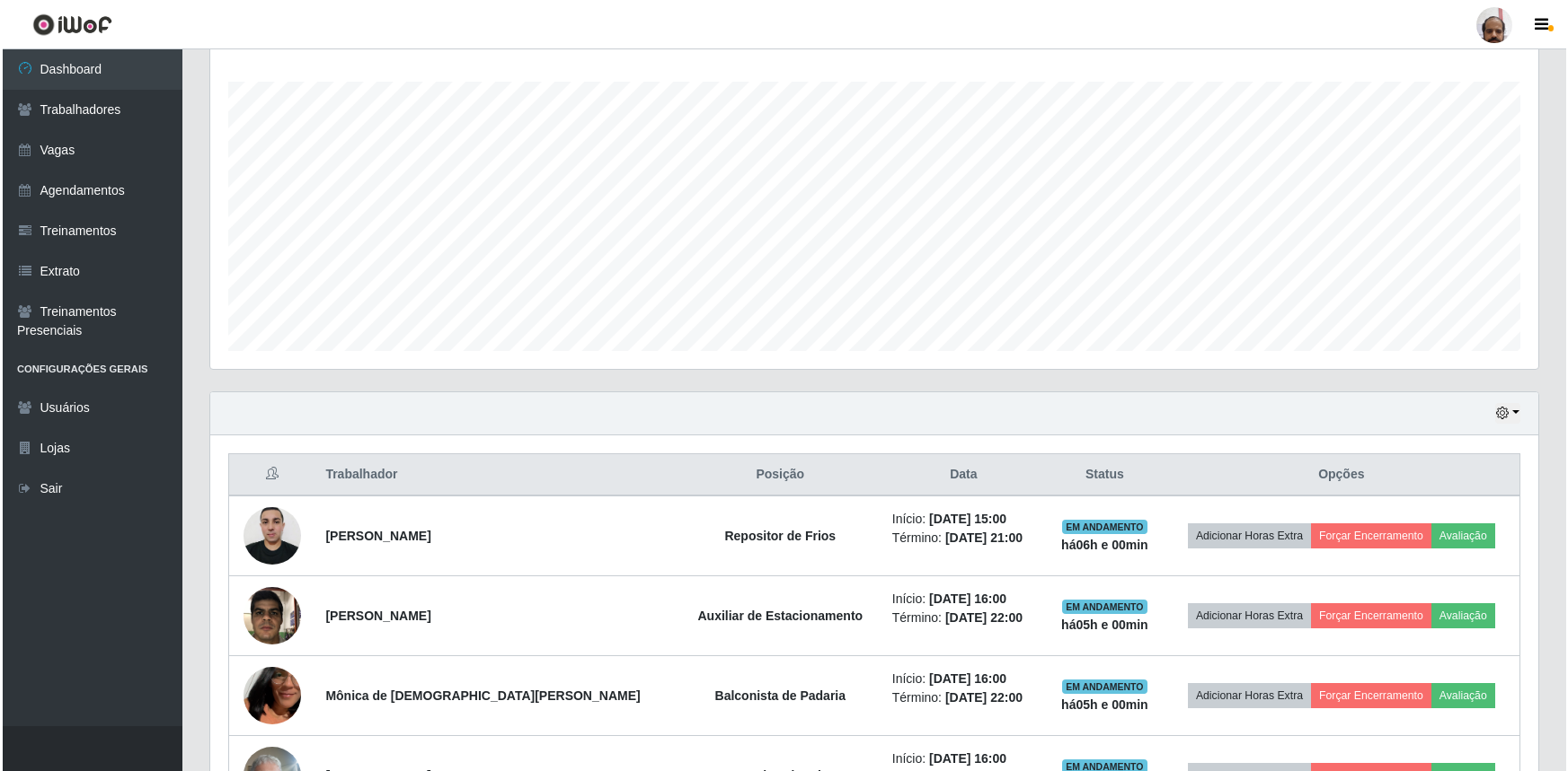
scroll to position [490, 0]
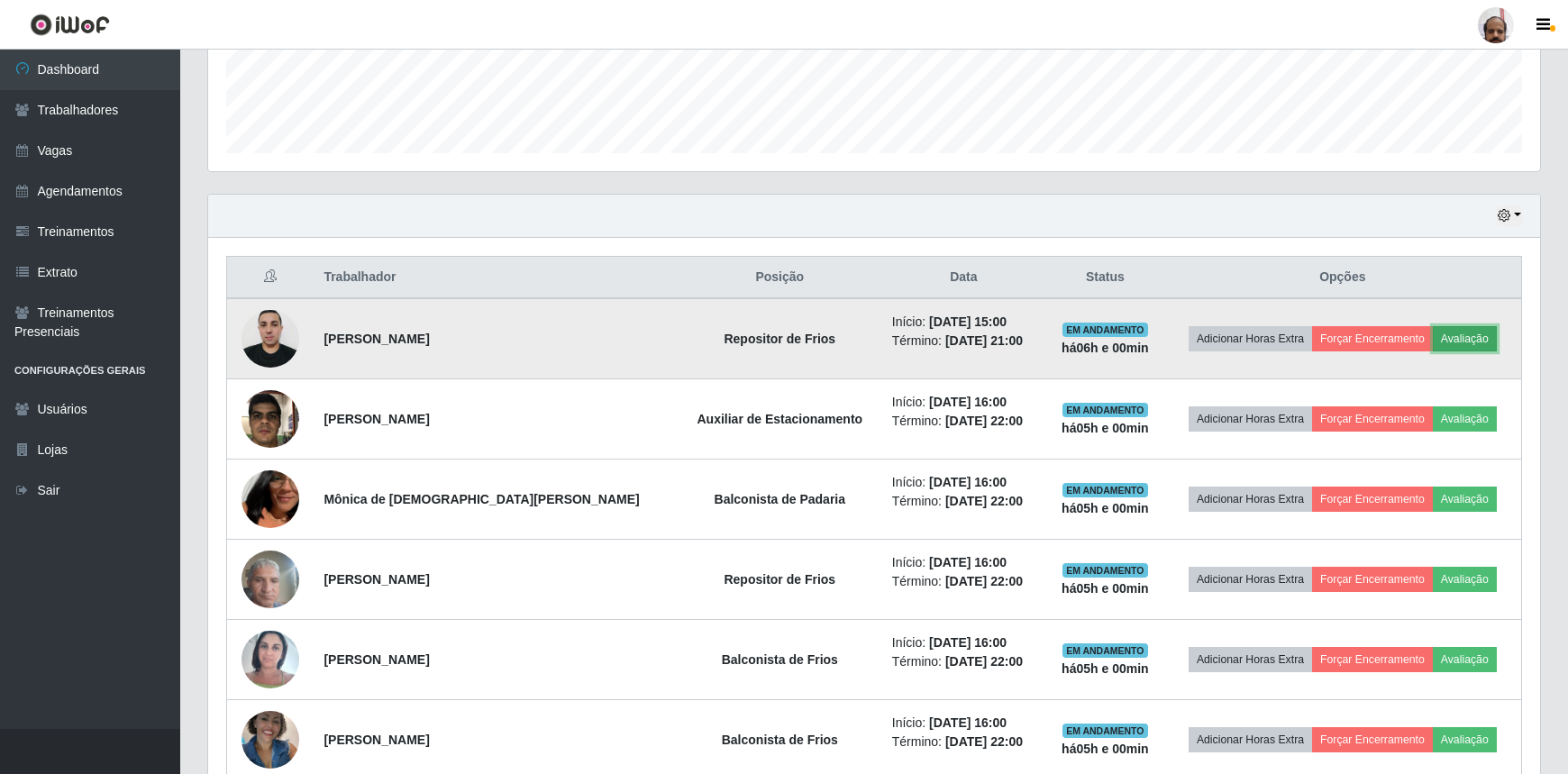
click at [1466, 329] on button "Avaliação" at bounding box center [1465, 338] width 64 height 25
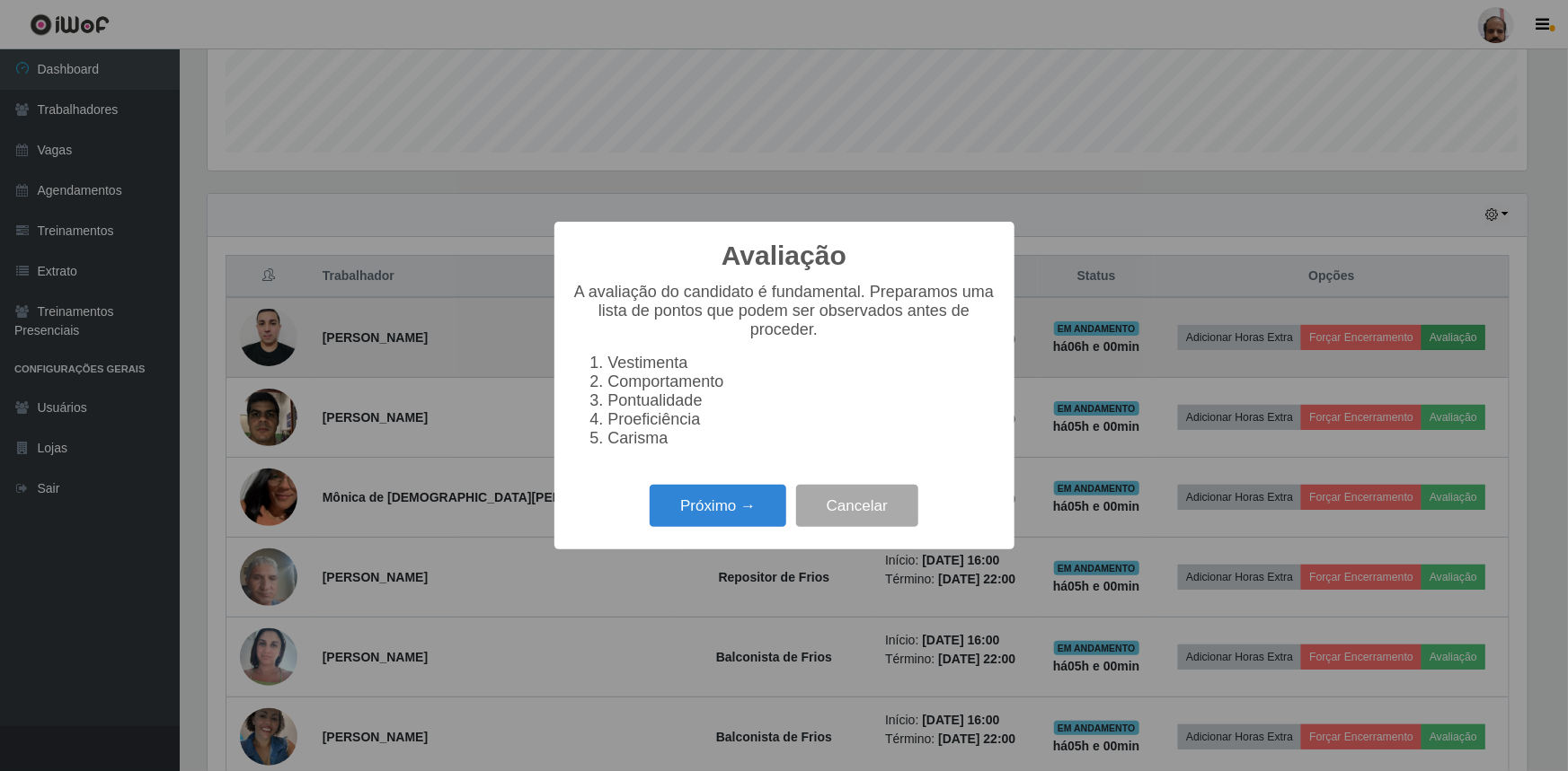
scroll to position [373, 1320]
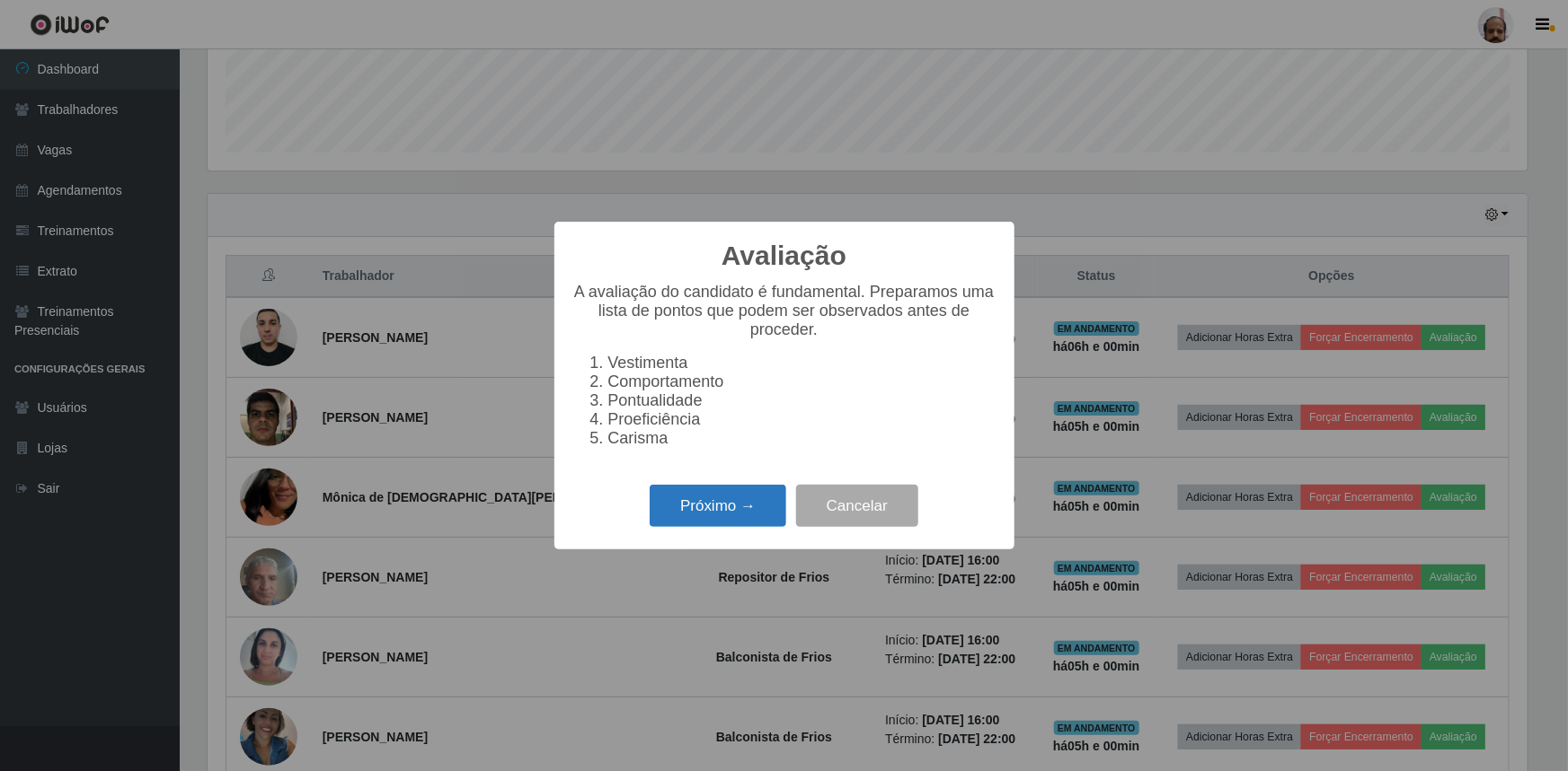
click at [759, 512] on button "Próximo →" at bounding box center [718, 506] width 136 height 43
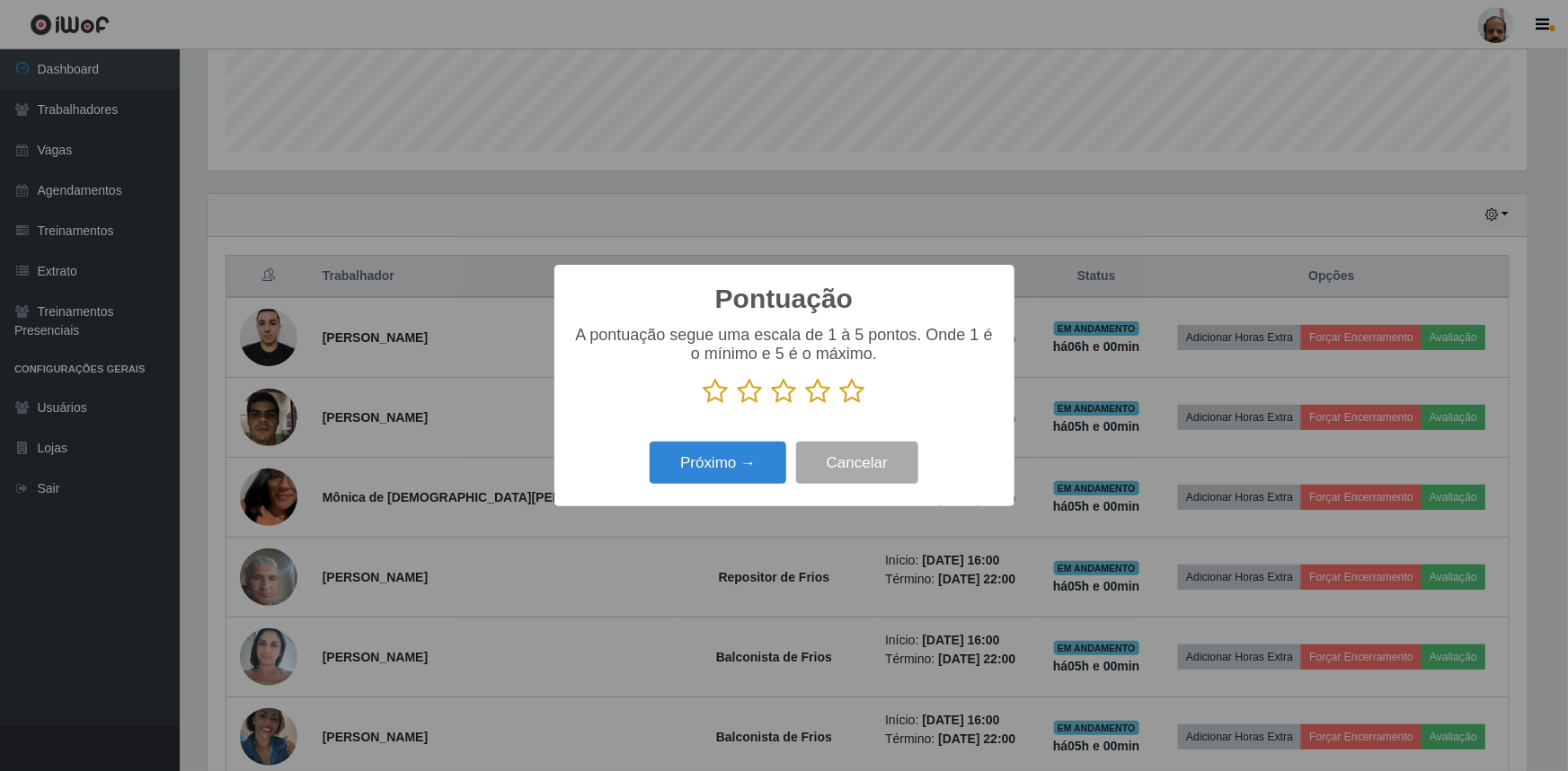
scroll to position [897699, 897330]
click at [858, 392] on icon at bounding box center [852, 391] width 25 height 27
click at [840, 405] on input "radio" at bounding box center [840, 405] width 0 height 0
click at [724, 461] on button "Próximo →" at bounding box center [718, 463] width 136 height 43
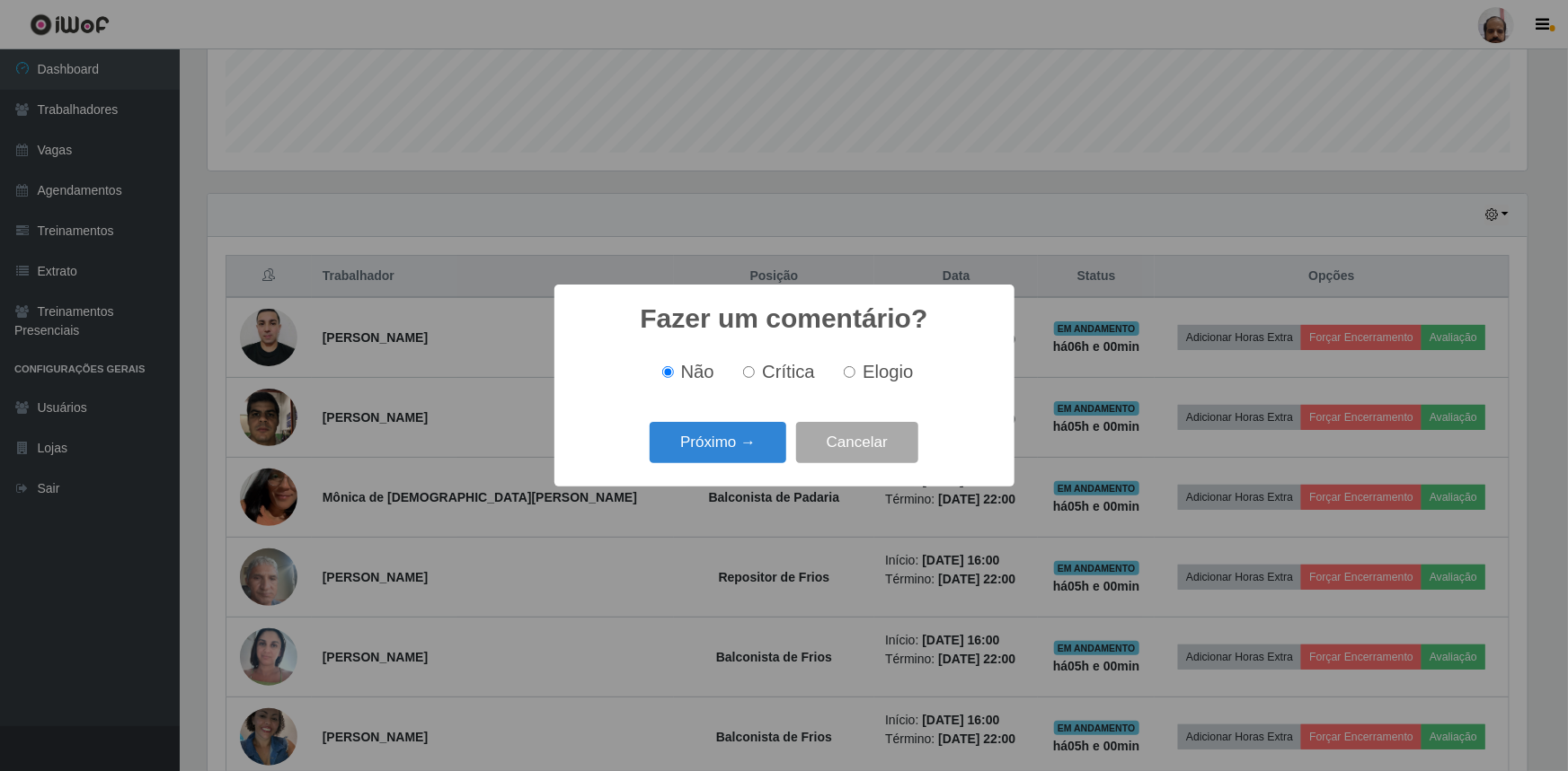
click at [725, 461] on button "Próximo →" at bounding box center [718, 443] width 136 height 43
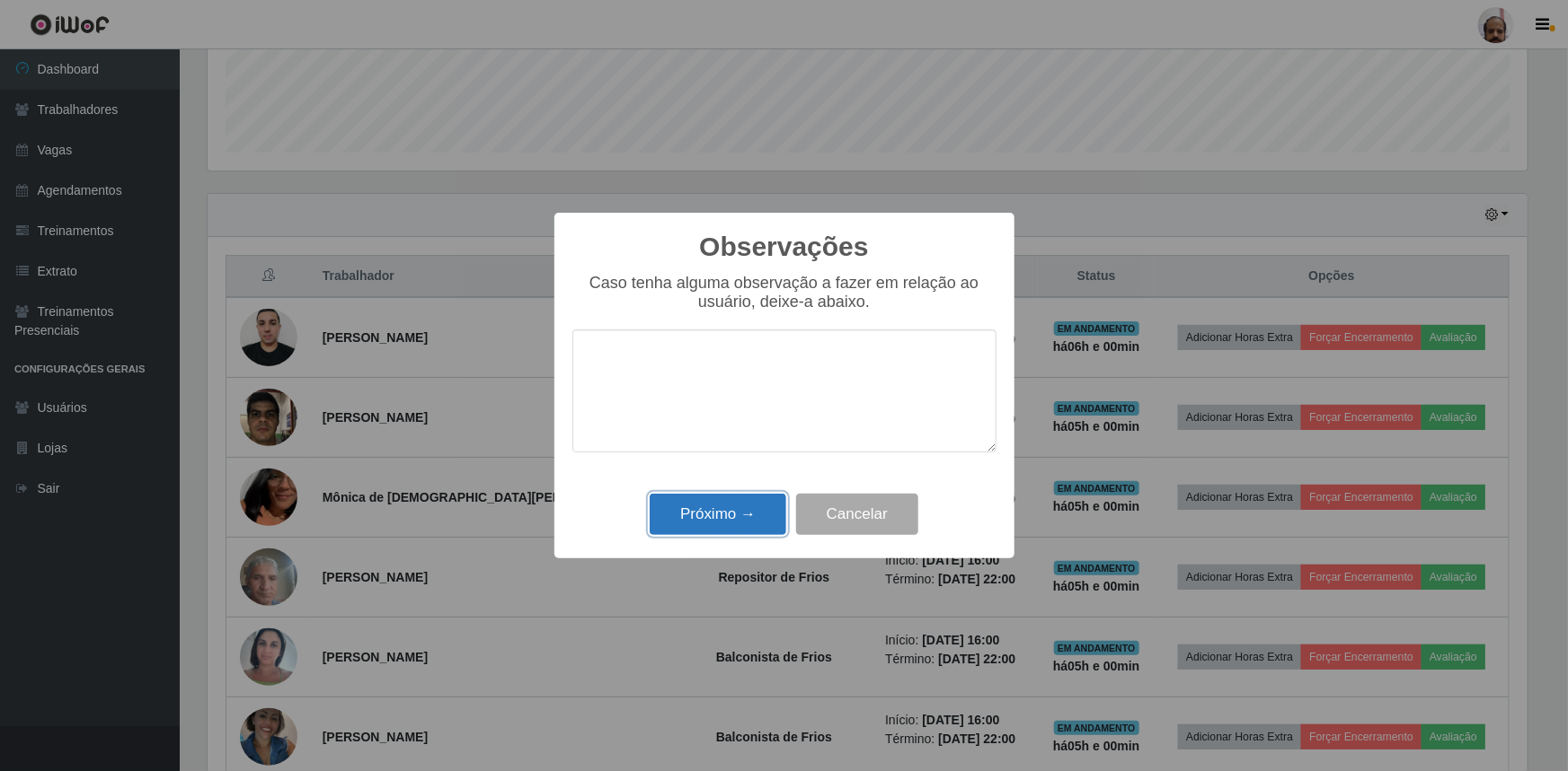
click at [727, 503] on button "Próximo →" at bounding box center [718, 516] width 136 height 43
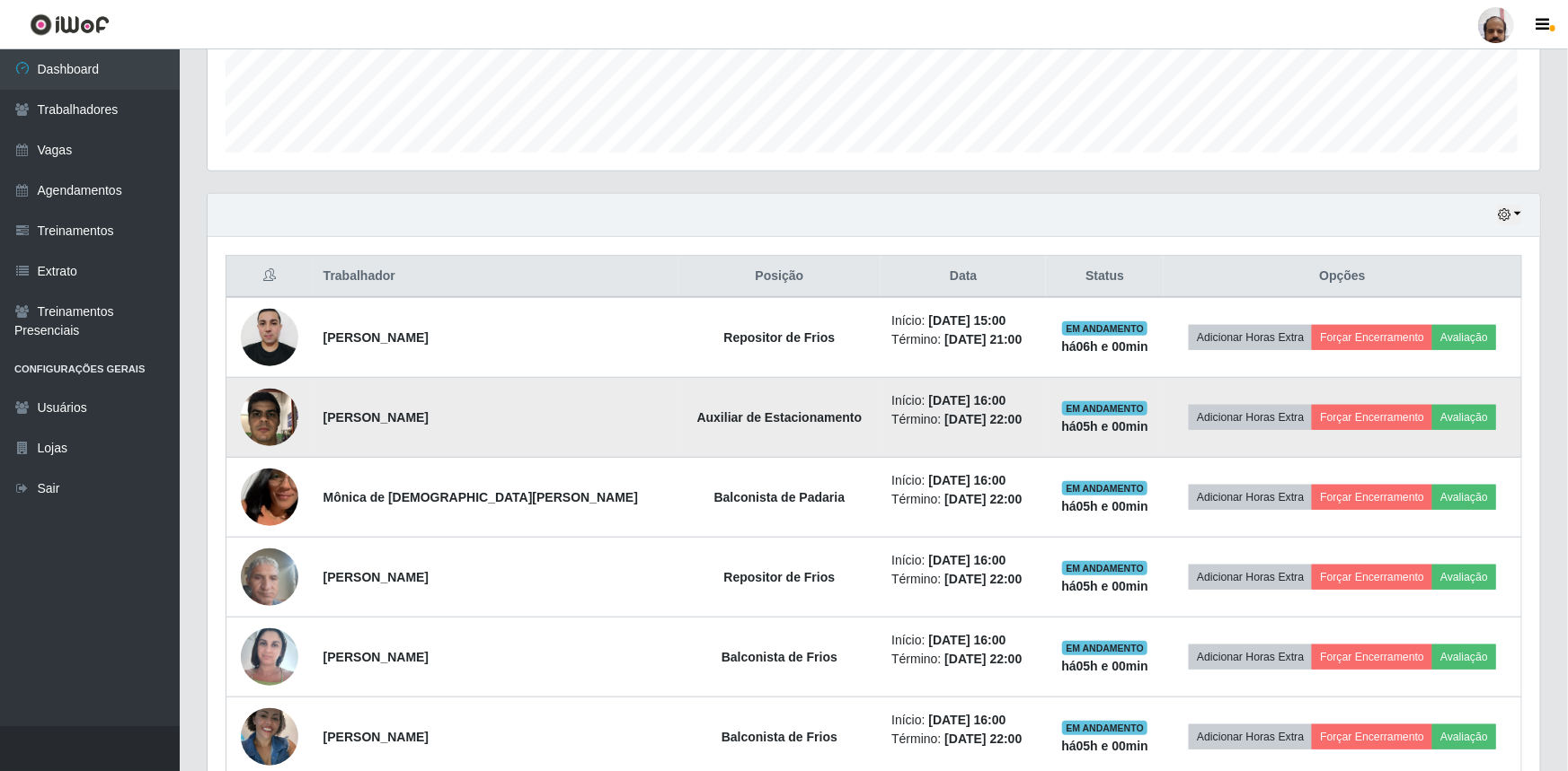
scroll to position [373, 1328]
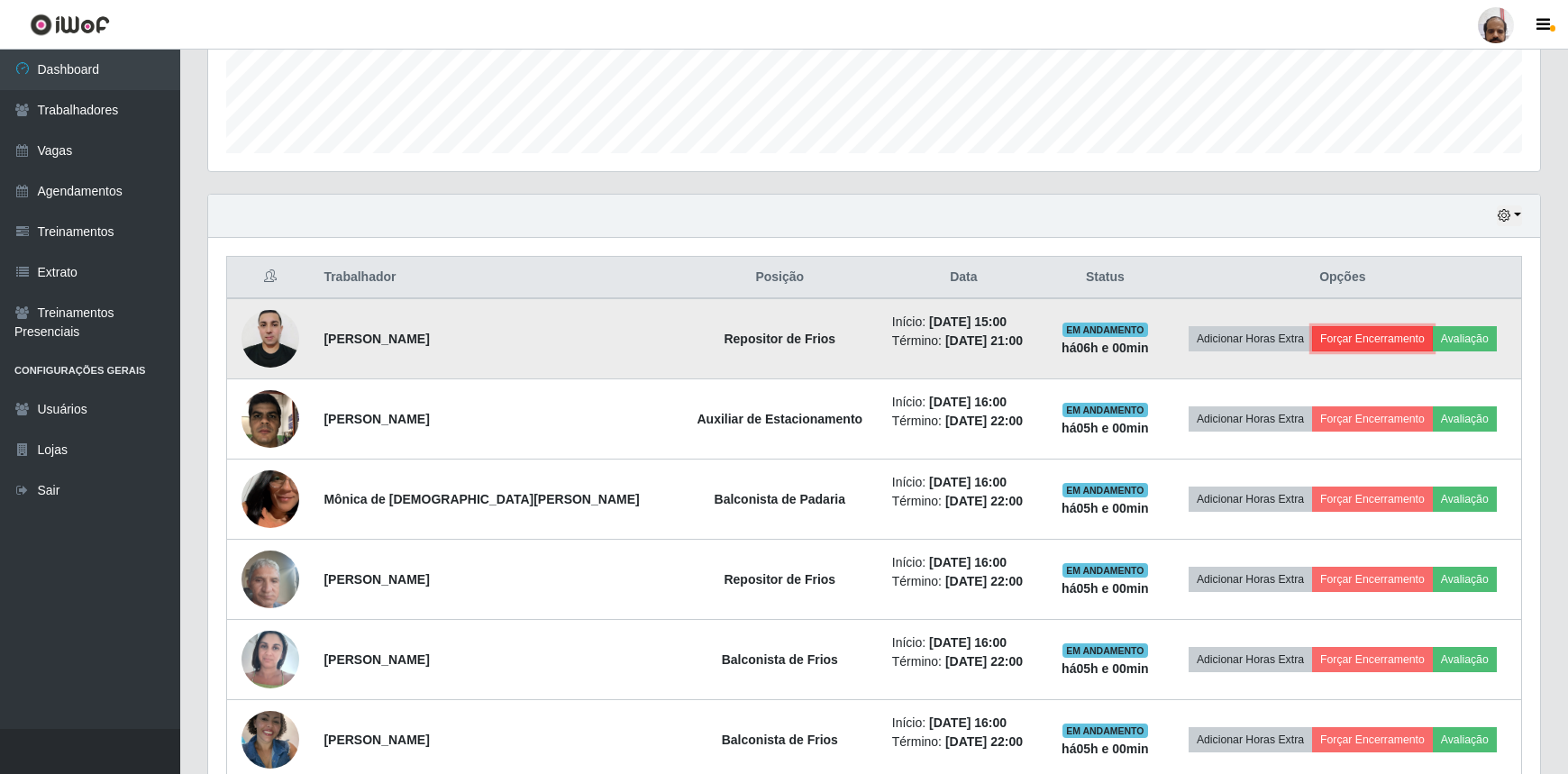
click at [1338, 328] on button "Forçar Encerramento" at bounding box center [1373, 338] width 121 height 25
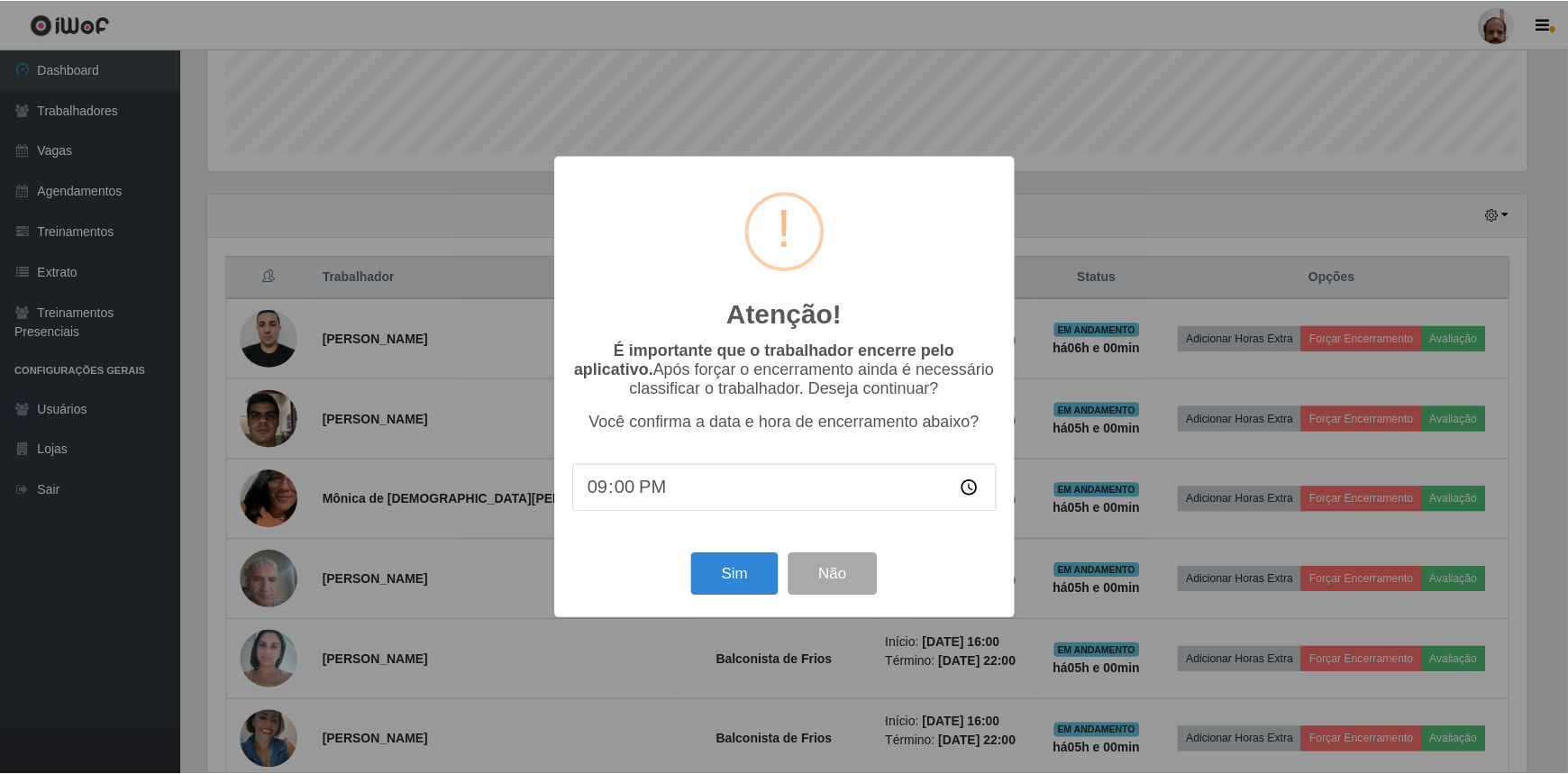
scroll to position [374, 1324]
click at [736, 573] on button "Sim" at bounding box center [737, 575] width 87 height 43
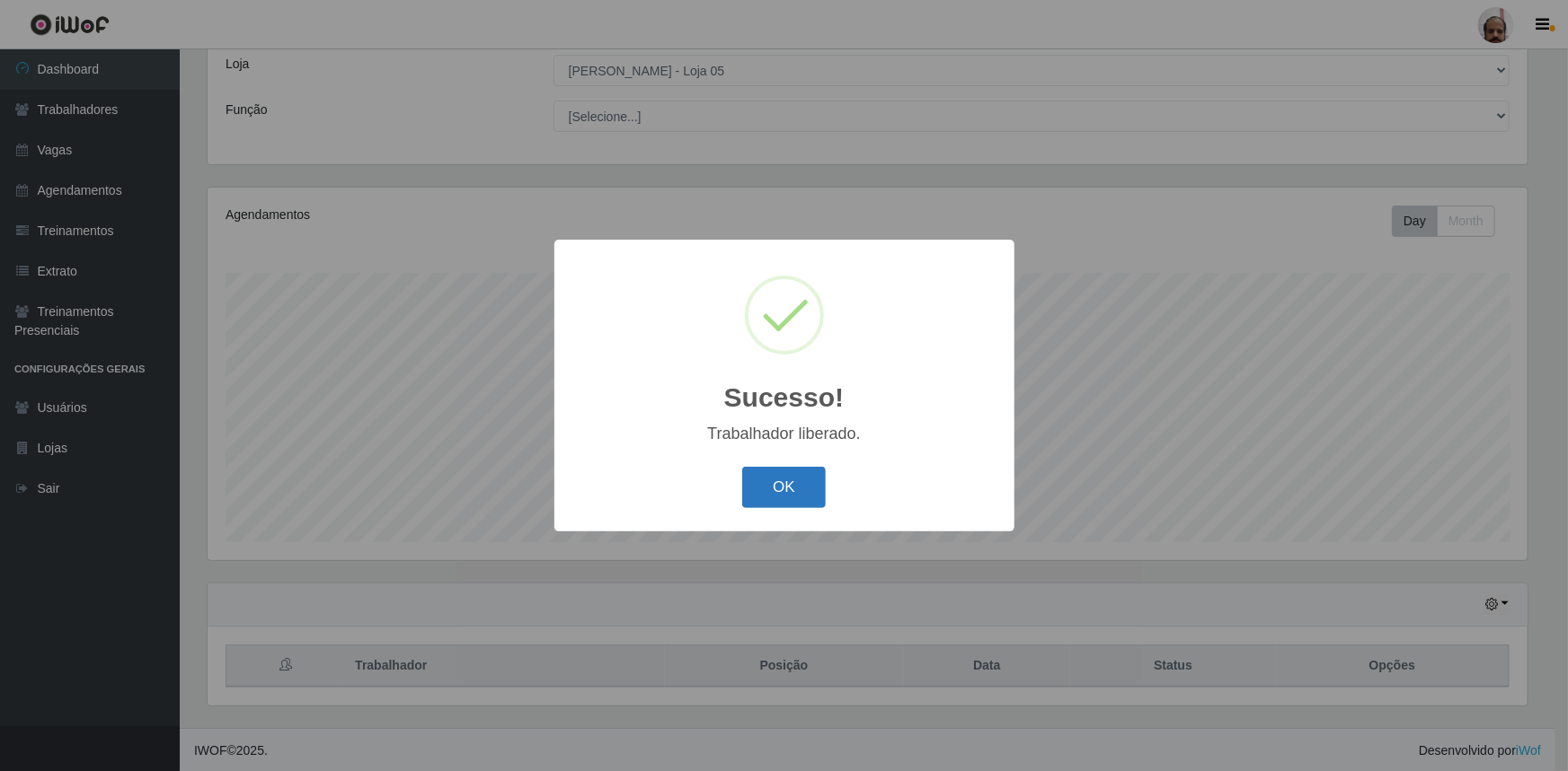
click at [799, 493] on button "OK" at bounding box center [784, 489] width 83 height 43
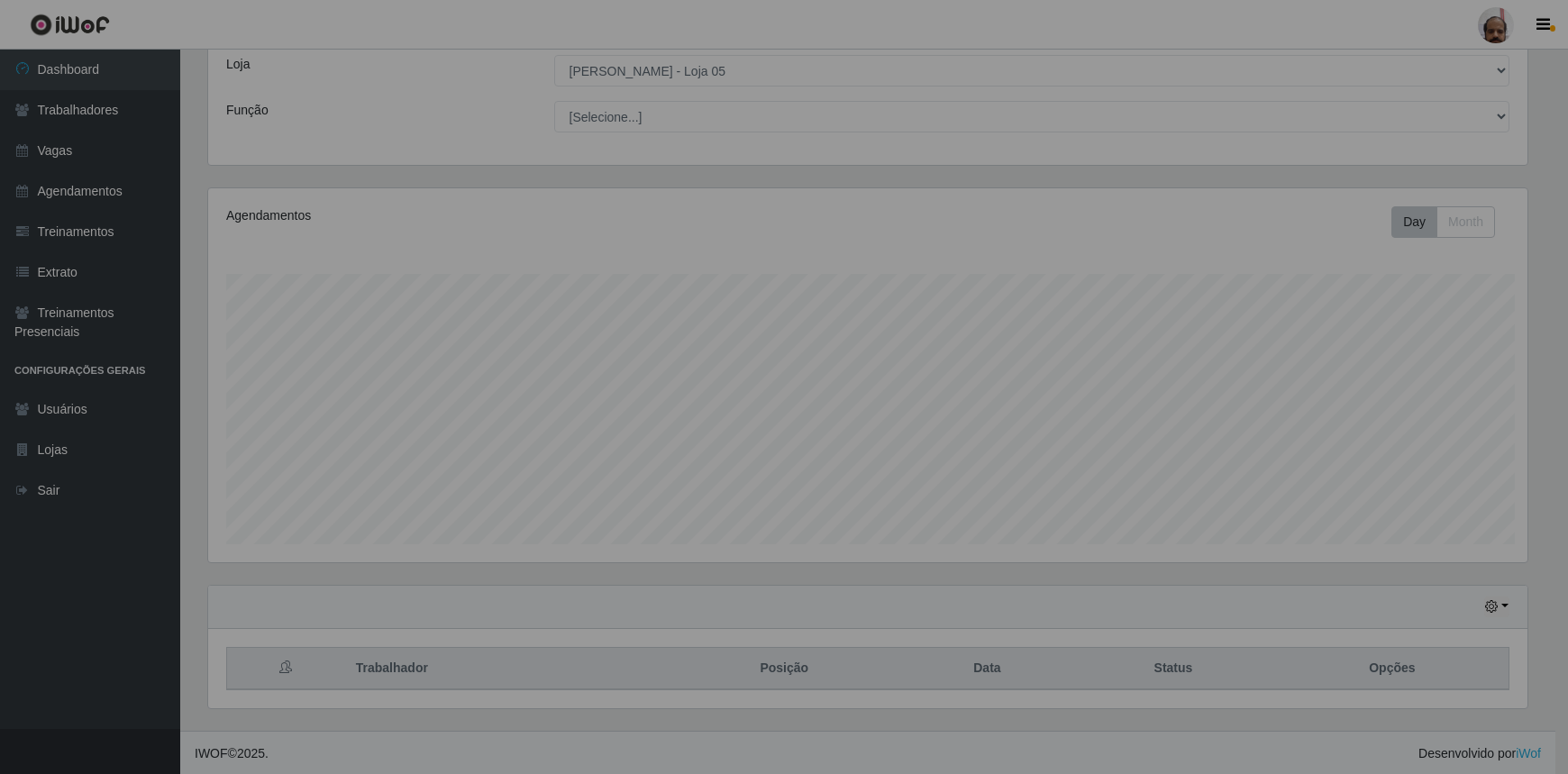
scroll to position [374, 1332]
